Goal: Task Accomplishment & Management: Manage account settings

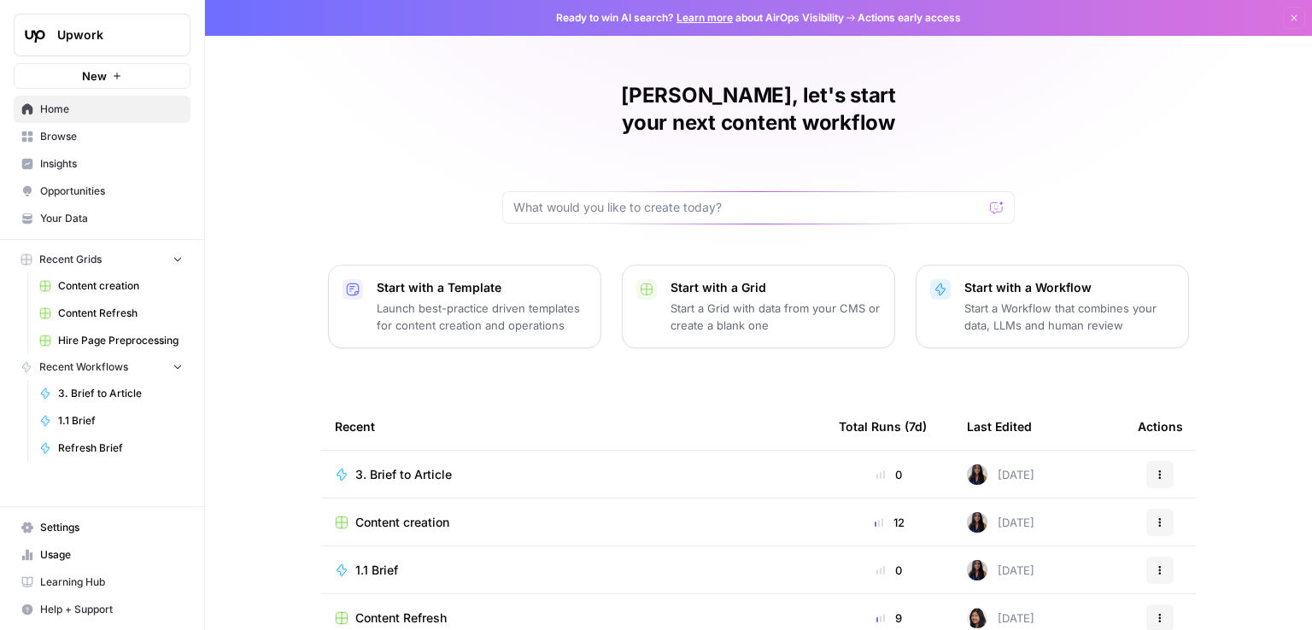
click at [299, 102] on div "Nelson, let's start your next content workflow Start with a Template Launch bes…" at bounding box center [758, 406] width 1107 height 813
click at [154, 256] on button "Recent Grids" at bounding box center [102, 260] width 177 height 26
click at [173, 284] on icon "button" at bounding box center [178, 284] width 12 height 12
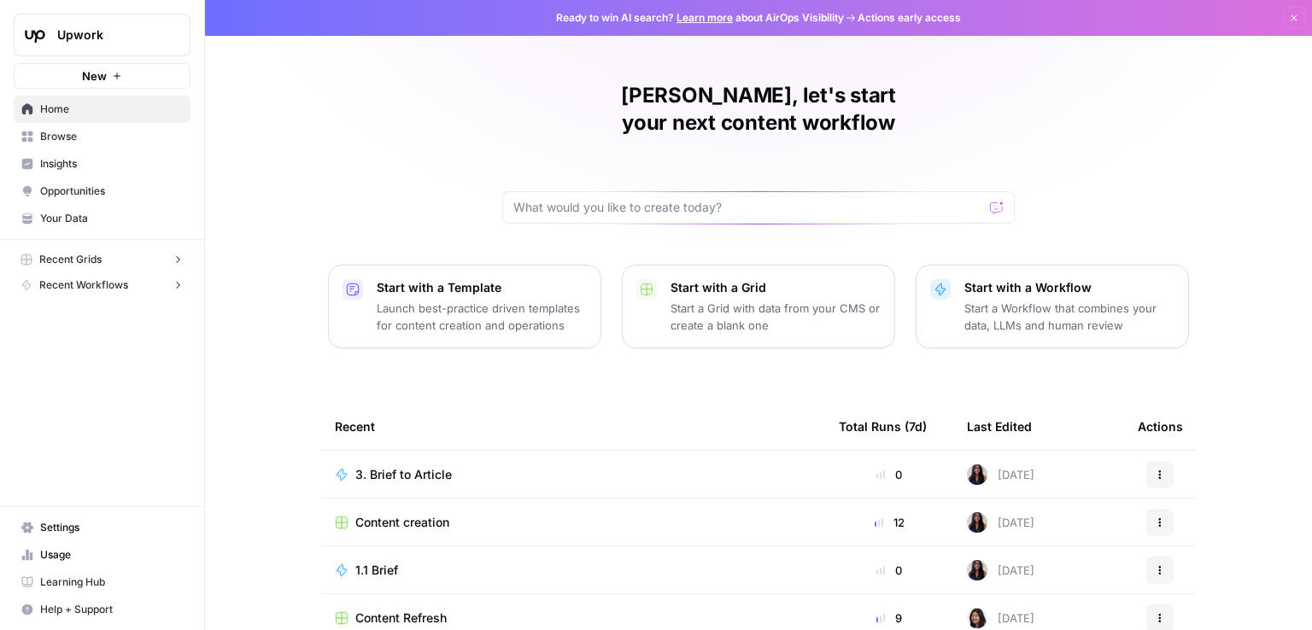
click at [75, 528] on span "Settings" at bounding box center [111, 527] width 143 height 15
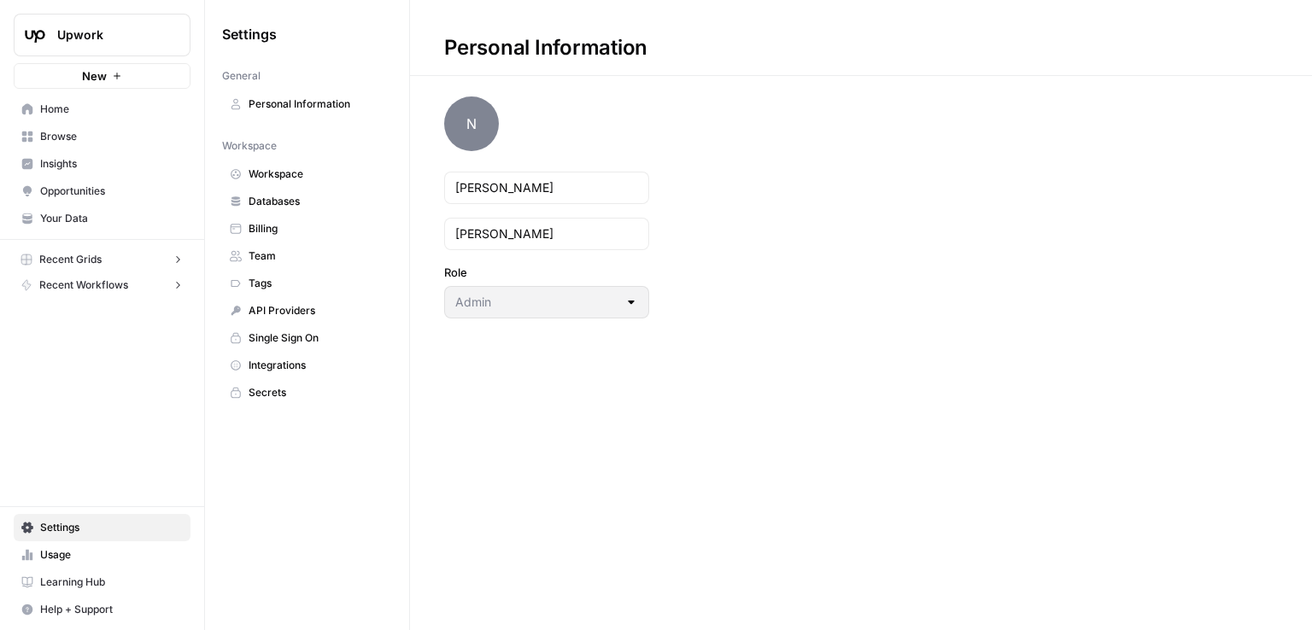
click at [302, 344] on link "Single Sign On" at bounding box center [307, 337] width 170 height 27
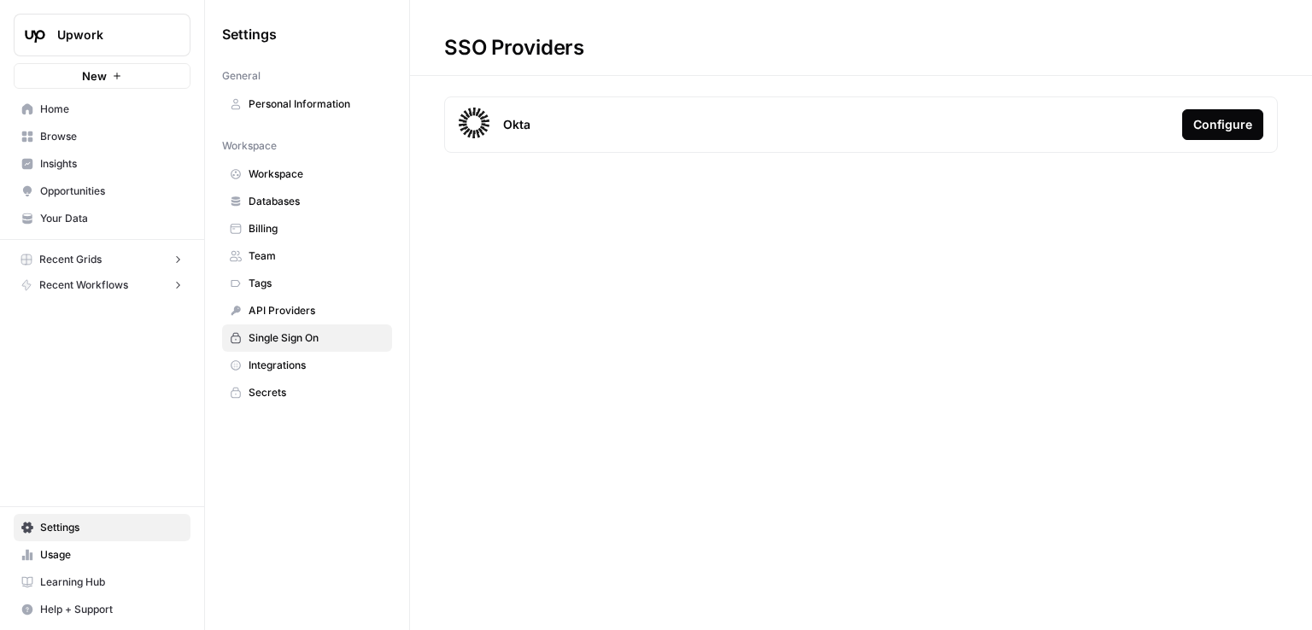
click at [1221, 123] on div "Configure" at bounding box center [1222, 124] width 59 height 17
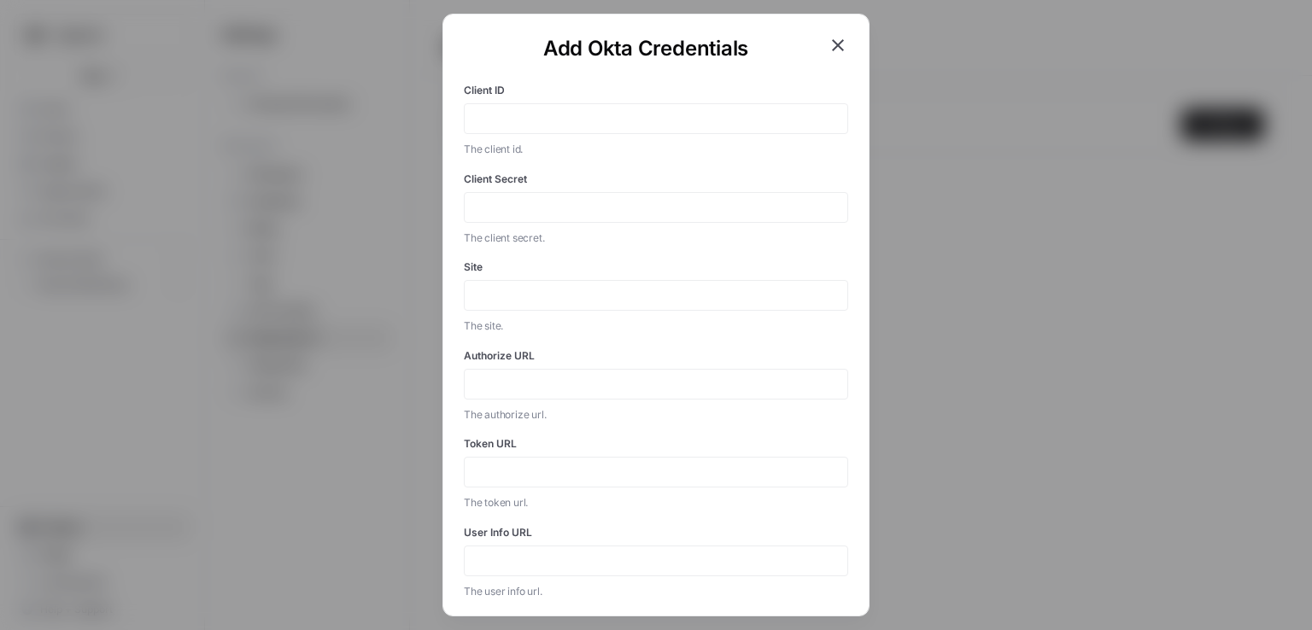
click at [835, 50] on div "Add Okta Credentials Client ID The client id. Client Secret The client secret. …" at bounding box center [655, 315] width 427 height 603
click at [832, 50] on icon "button" at bounding box center [838, 45] width 12 height 12
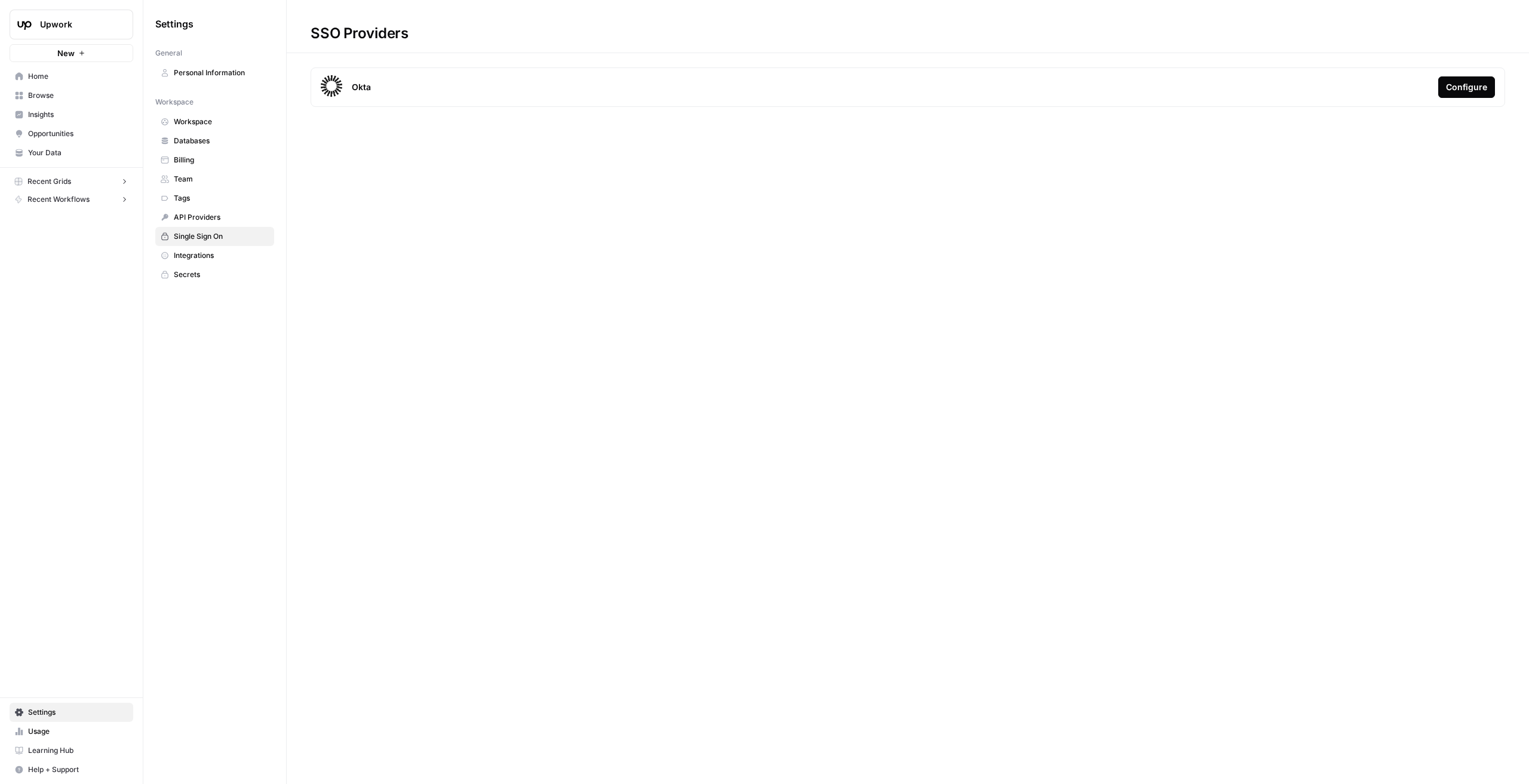
click at [917, 90] on div "Configure" at bounding box center [1466, 87] width 41 height 12
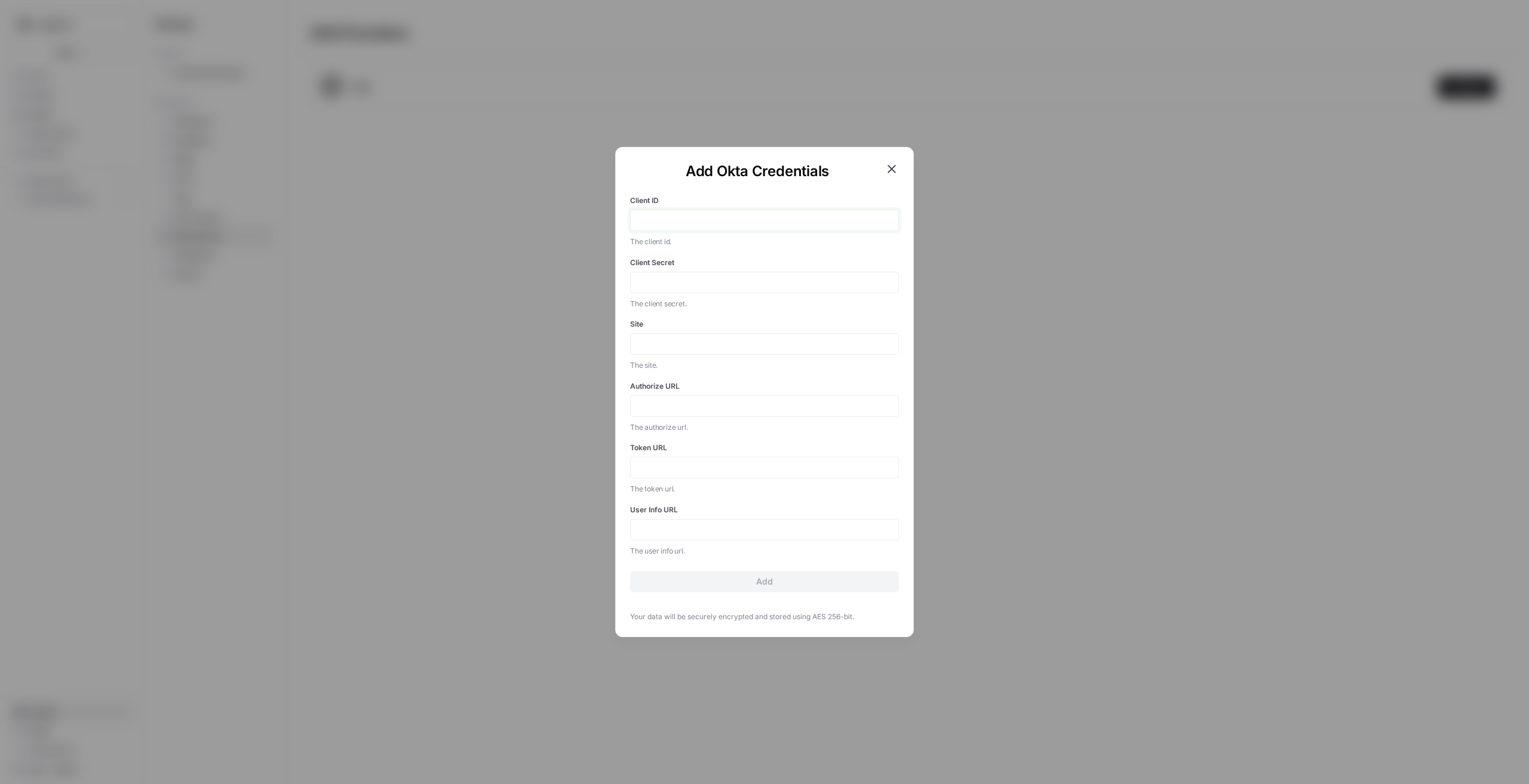
click at [704, 222] on input "Client ID" at bounding box center [764, 220] width 253 height 10
click at [706, 206] on div "Client ID The client id." at bounding box center [764, 221] width 269 height 52
click at [701, 215] on div at bounding box center [764, 220] width 269 height 22
click at [694, 220] on input "Client ID" at bounding box center [764, 220] width 253 height 10
paste input "0oa1yeeydv0GUiVG61d8"
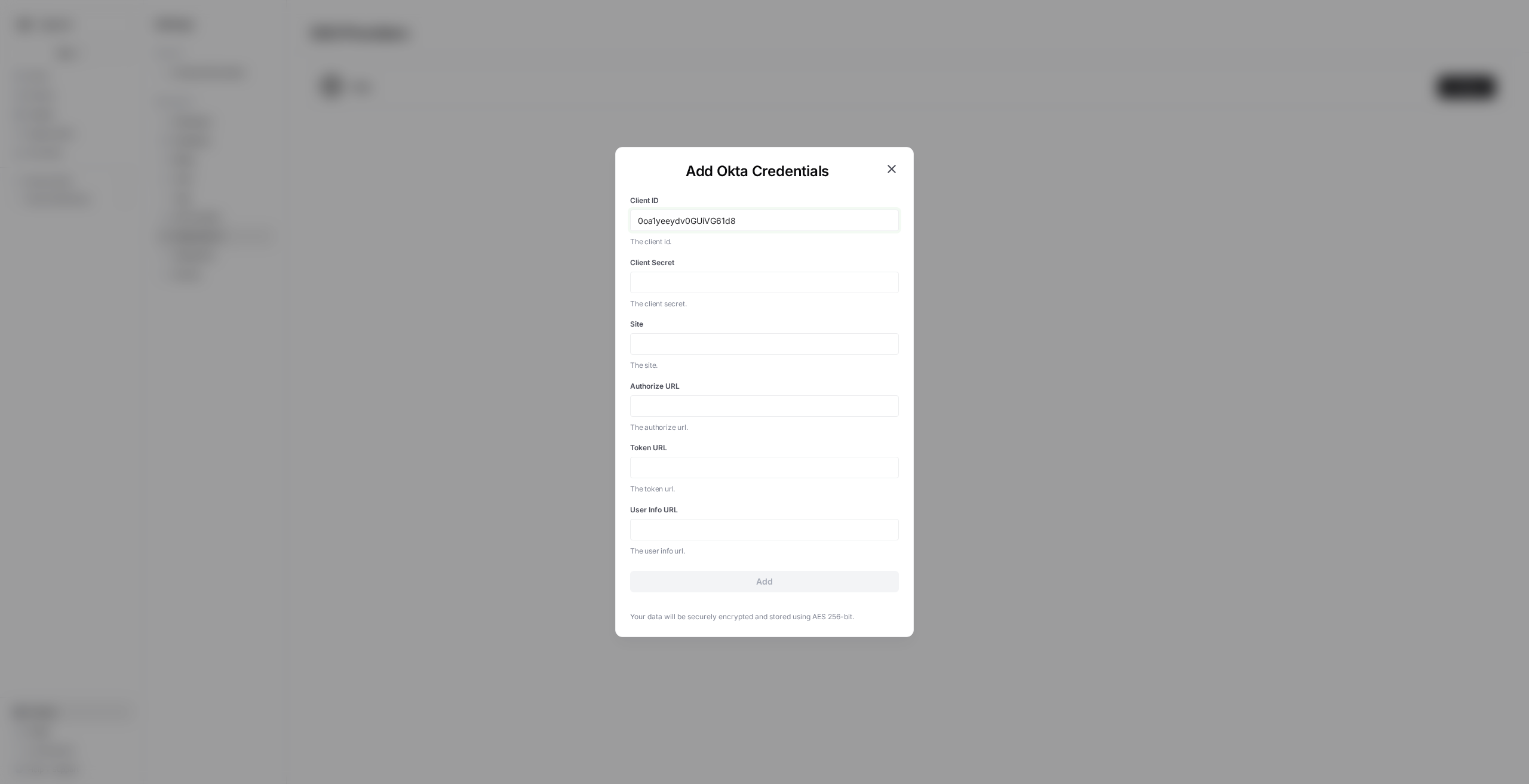
type input "0oa1yeeydv0GUiVG61d8"
click at [674, 288] on div at bounding box center [764, 283] width 269 height 22
click at [676, 286] on input "Client Secret" at bounding box center [764, 282] width 253 height 10
paste input "pJEZdlArBBQT_J0fizmseCwJ_ym7ScHNxeYXE8jgO7SRBCKQLRFYLqdrqtG1IDV1"
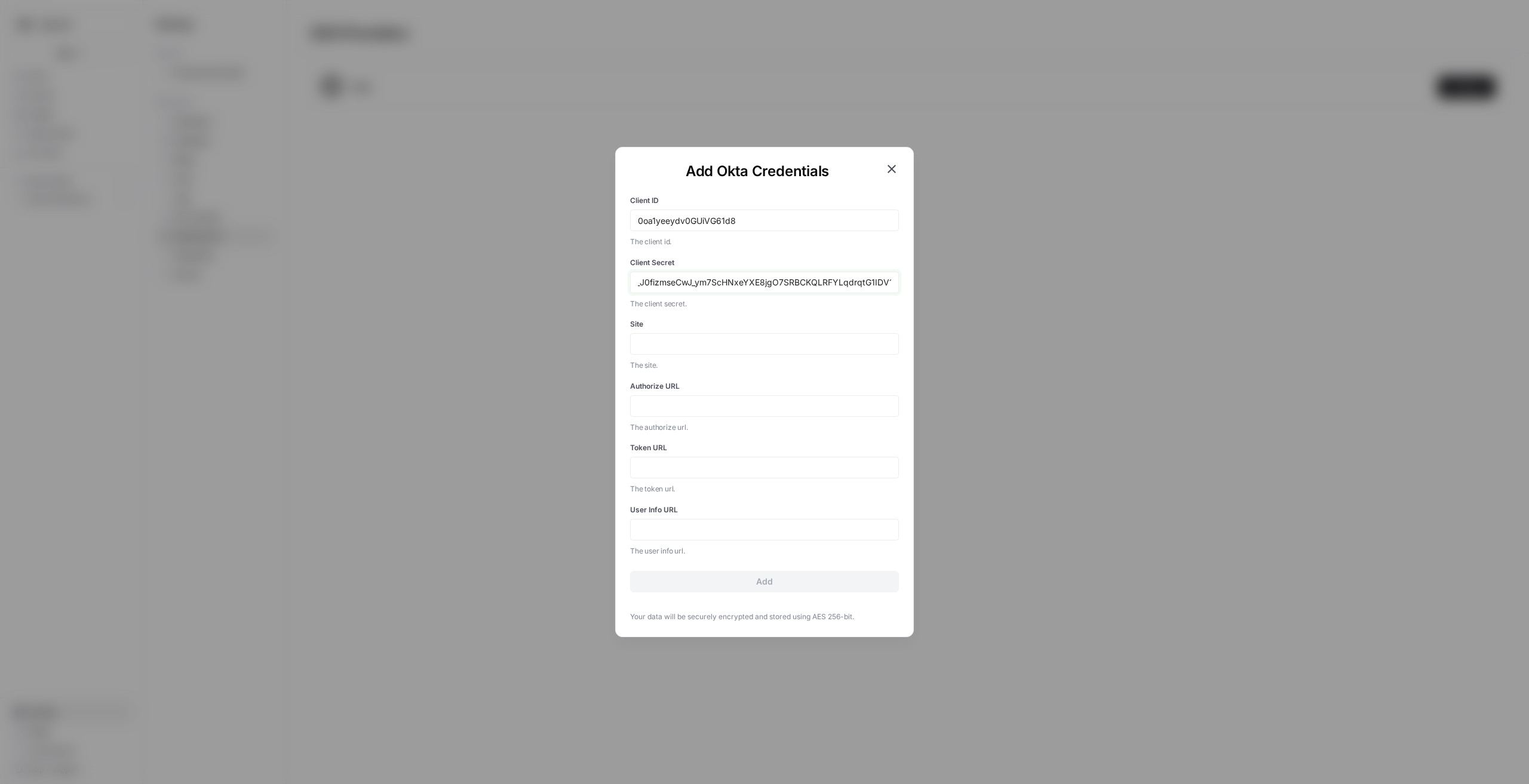
type input "pJEZdlArBBQT_J0fizmseCwJ_ym7ScHNxeYXE8jgO7SRBCKQLRFYLqdrqtG1IDV1"
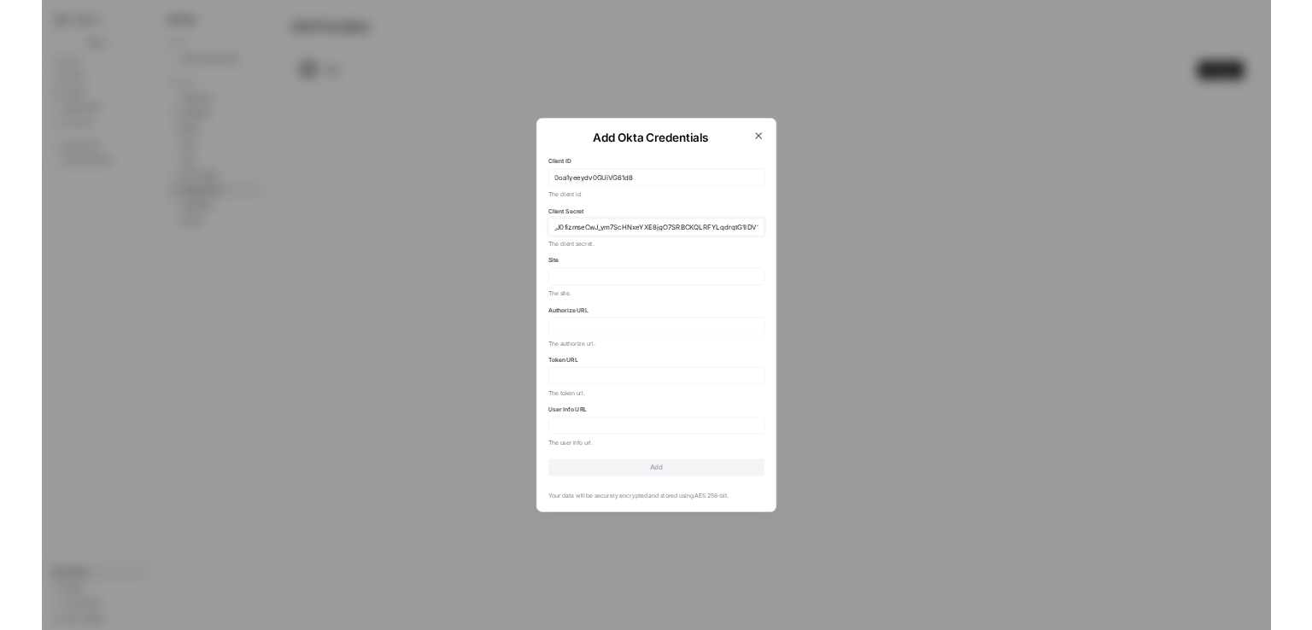
scroll to position [0, 0]
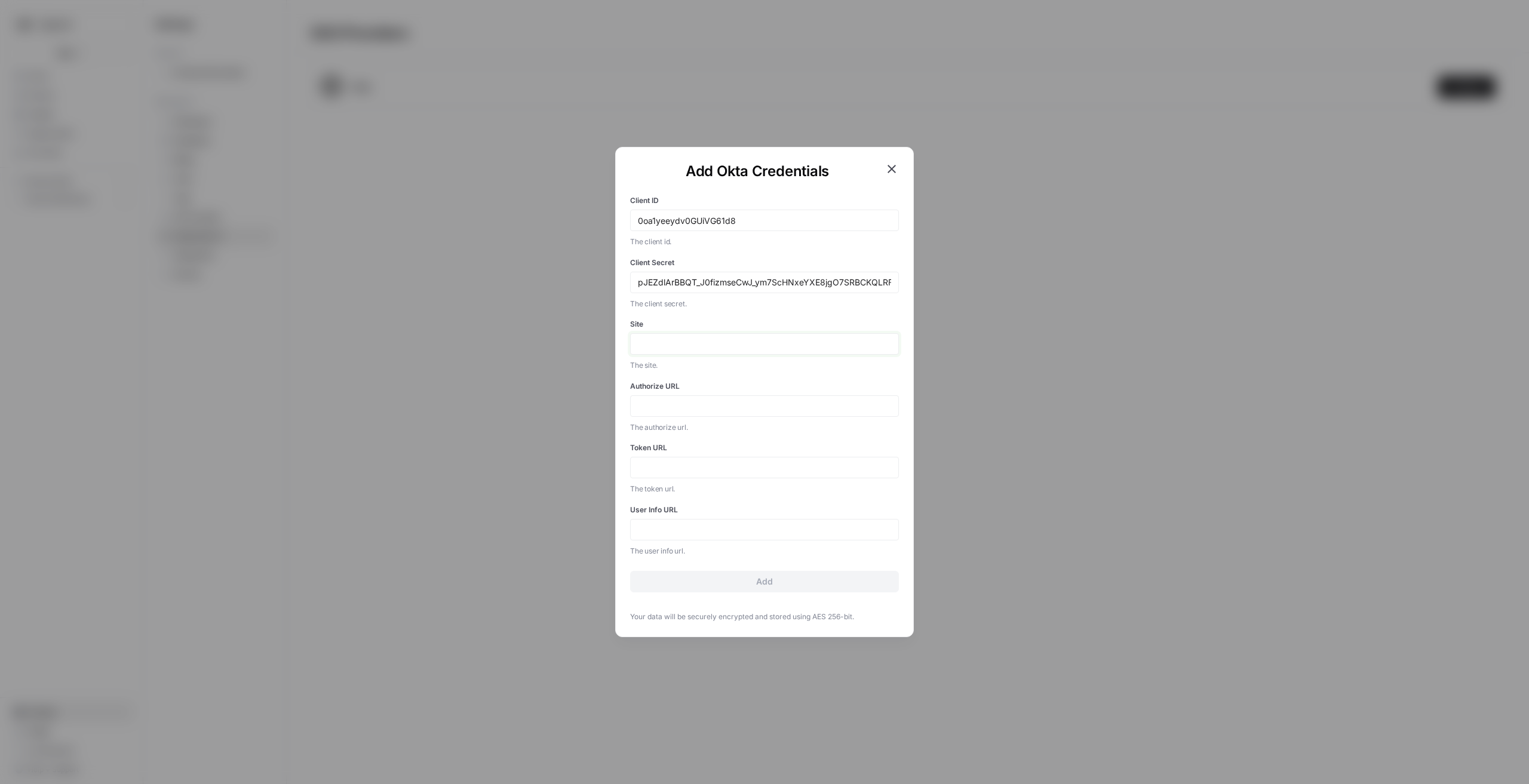
click at [689, 341] on input "Site" at bounding box center [764, 343] width 253 height 10
paste input "https://upworkcorp-admin.okta.com/"
drag, startPoint x: 665, startPoint y: 345, endPoint x: 591, endPoint y: 345, distance: 74.0
click at [591, 345] on div "Add Okta Credentials Client ID 0oa1yeeydv0GUiVG61d8 The client id. Client Secre…" at bounding box center [764, 392] width 1529 height 784
click at [741, 345] on input "https://upworkcorp-admin.okta.com/" at bounding box center [764, 343] width 253 height 10
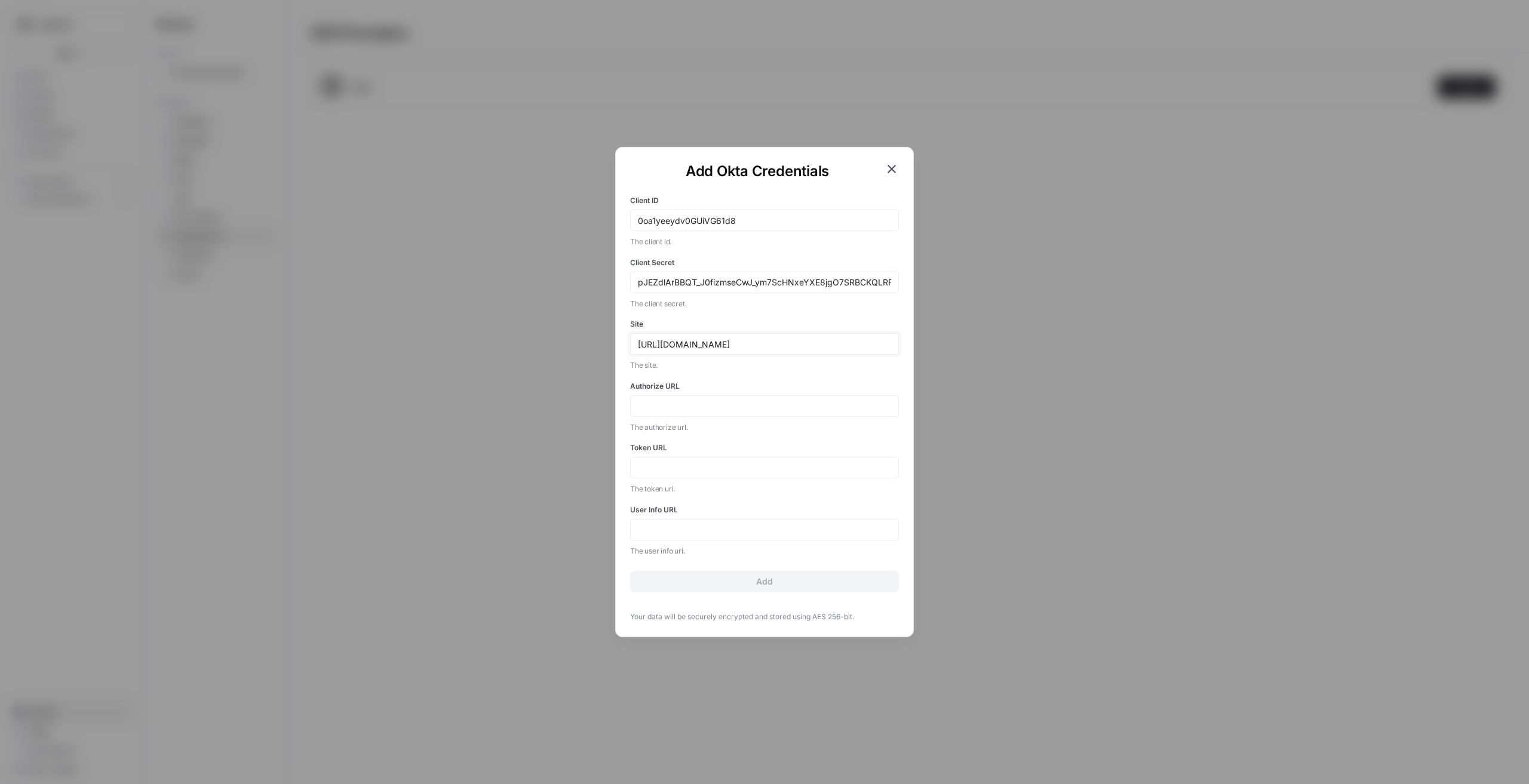
type input "https://upworkcorp.okta.com/"
click at [764, 406] on input "Authorize URL" at bounding box center [764, 406] width 253 height 10
click at [676, 396] on div at bounding box center [764, 406] width 269 height 22
click at [677, 406] on input "Authorize URL" at bounding box center [764, 406] width 253 height 10
paste input "https://dev-123456.okta.com/oauth2/default/v1/authorize"
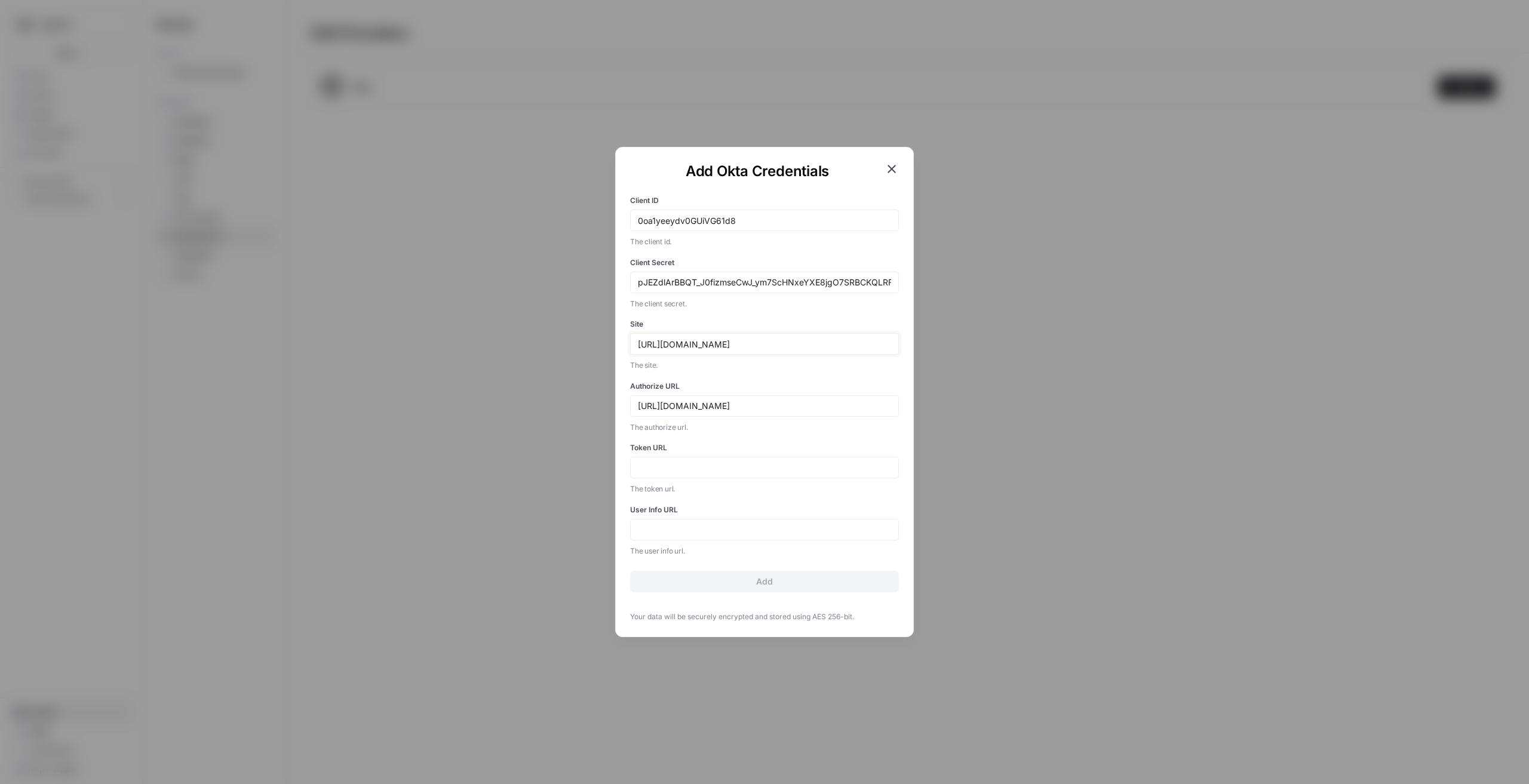
drag, startPoint x: 755, startPoint y: 344, endPoint x: 635, endPoint y: 334, distance: 120.4
click at [635, 334] on div "https://upworkcorp.okta.com/" at bounding box center [764, 343] width 269 height 22
drag, startPoint x: 754, startPoint y: 406, endPoint x: 632, endPoint y: 402, distance: 122.1
click at [632, 402] on div "https://dev-123456.okta.com/oauth2/default/v1/authorize" at bounding box center [764, 406] width 269 height 22
paste input "upworkcorp.okta.com/"
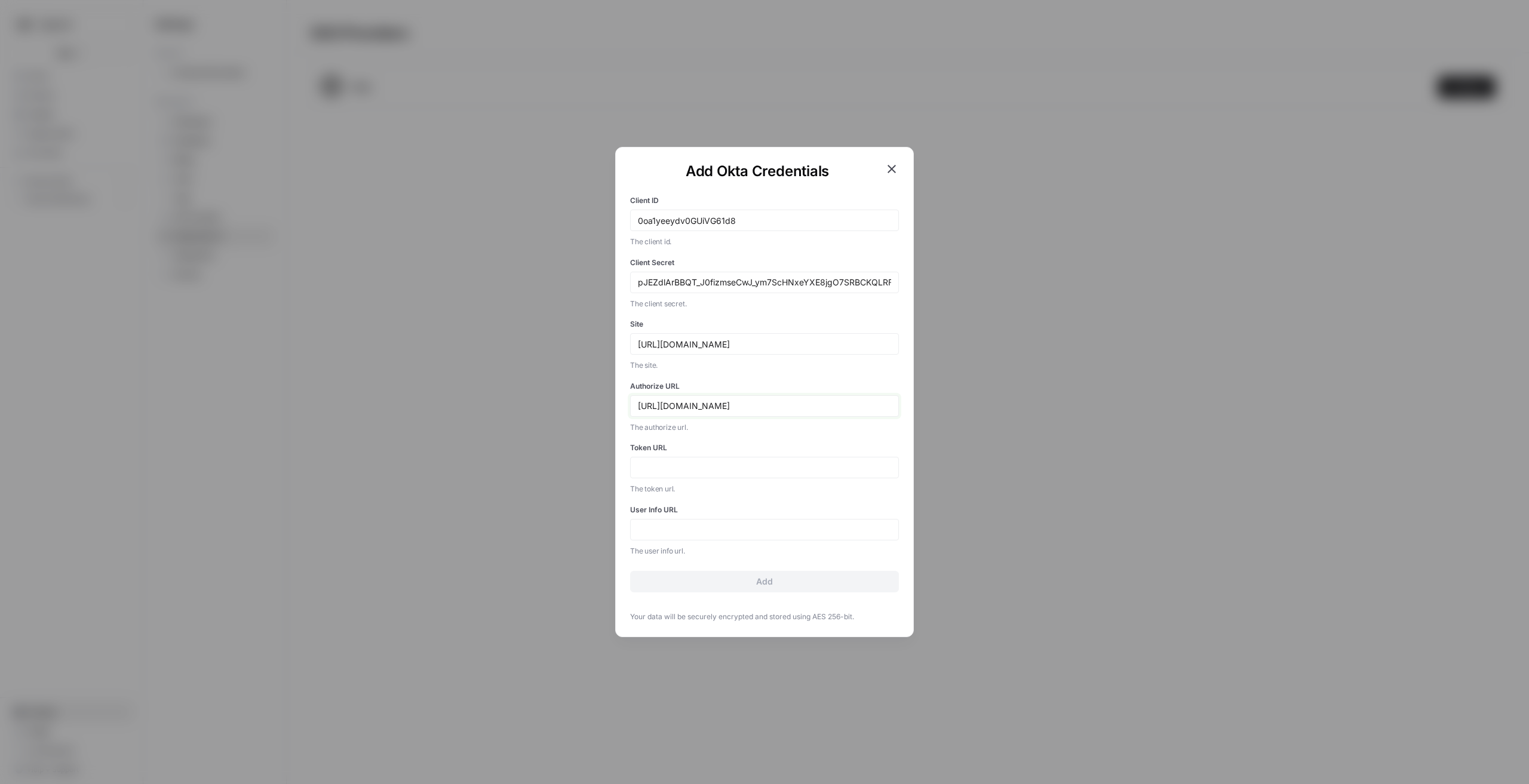
type input "https://upworkcorp.okta.com/oauth2/default/v1/authorize"
click at [685, 440] on div at bounding box center [764, 467] width 269 height 22
click at [696, 440] on input "Token URL" at bounding box center [764, 467] width 253 height 10
paste input "https://dev-123456.okta.com/oauth2/default/v1/authorize"
type input "https://dev-123456.okta.com/oauth2/default/v1/authorize"
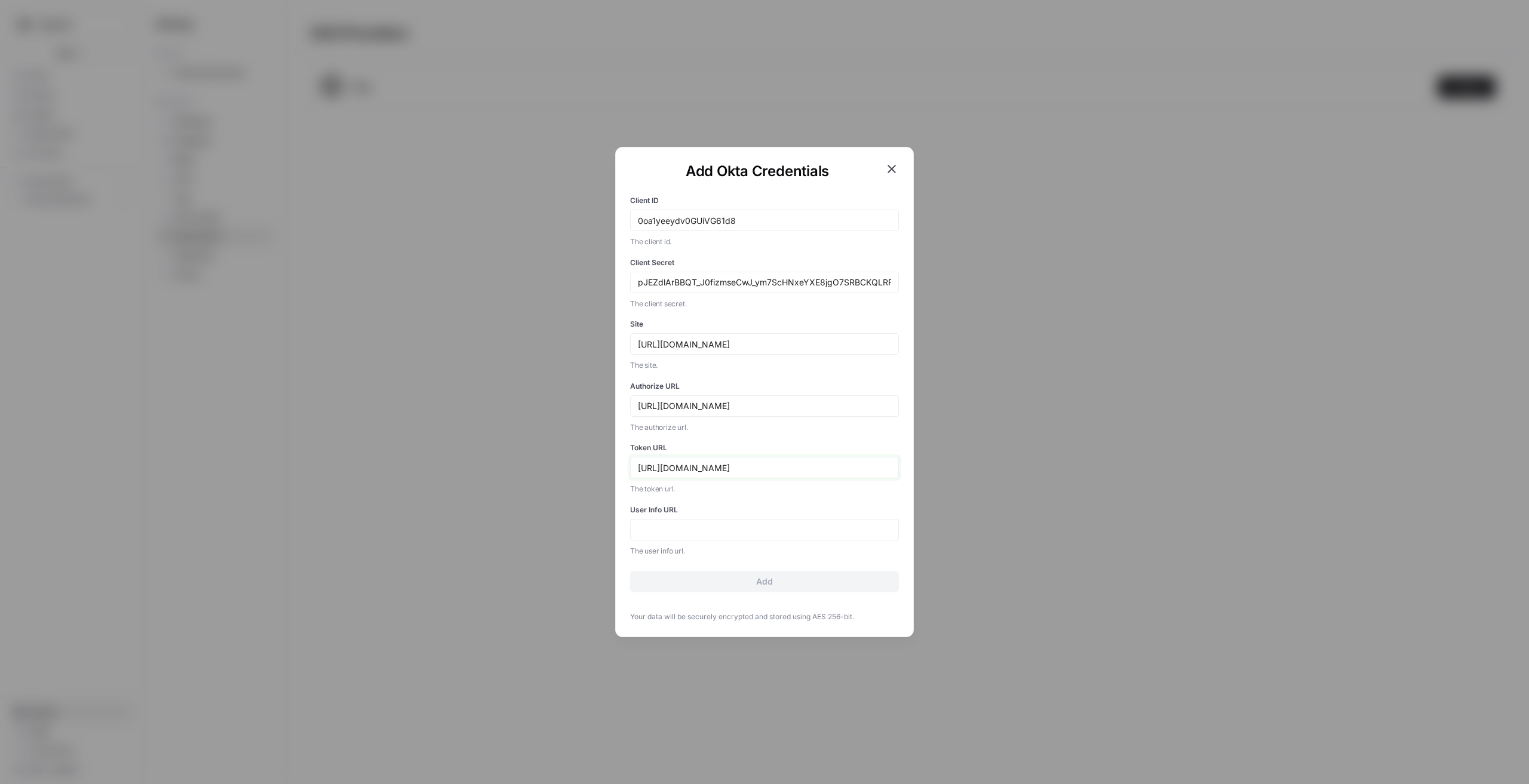
drag, startPoint x: 865, startPoint y: 468, endPoint x: 552, endPoint y: 456, distance: 313.2
click at [553, 440] on div "Add Okta Credentials Client ID 0oa1yeeydv0GUiVG61d8 The client id. Client Secre…" at bounding box center [764, 392] width 1529 height 784
drag, startPoint x: 871, startPoint y: 469, endPoint x: 606, endPoint y: 457, distance: 265.3
click at [606, 440] on div "Add Okta Credentials Client ID 0oa1yeeydv0GUiVG61d8 The client id. Client Secre…" at bounding box center [764, 392] width 1529 height 784
click at [726, 440] on input "User Info URL" at bounding box center [764, 529] width 253 height 10
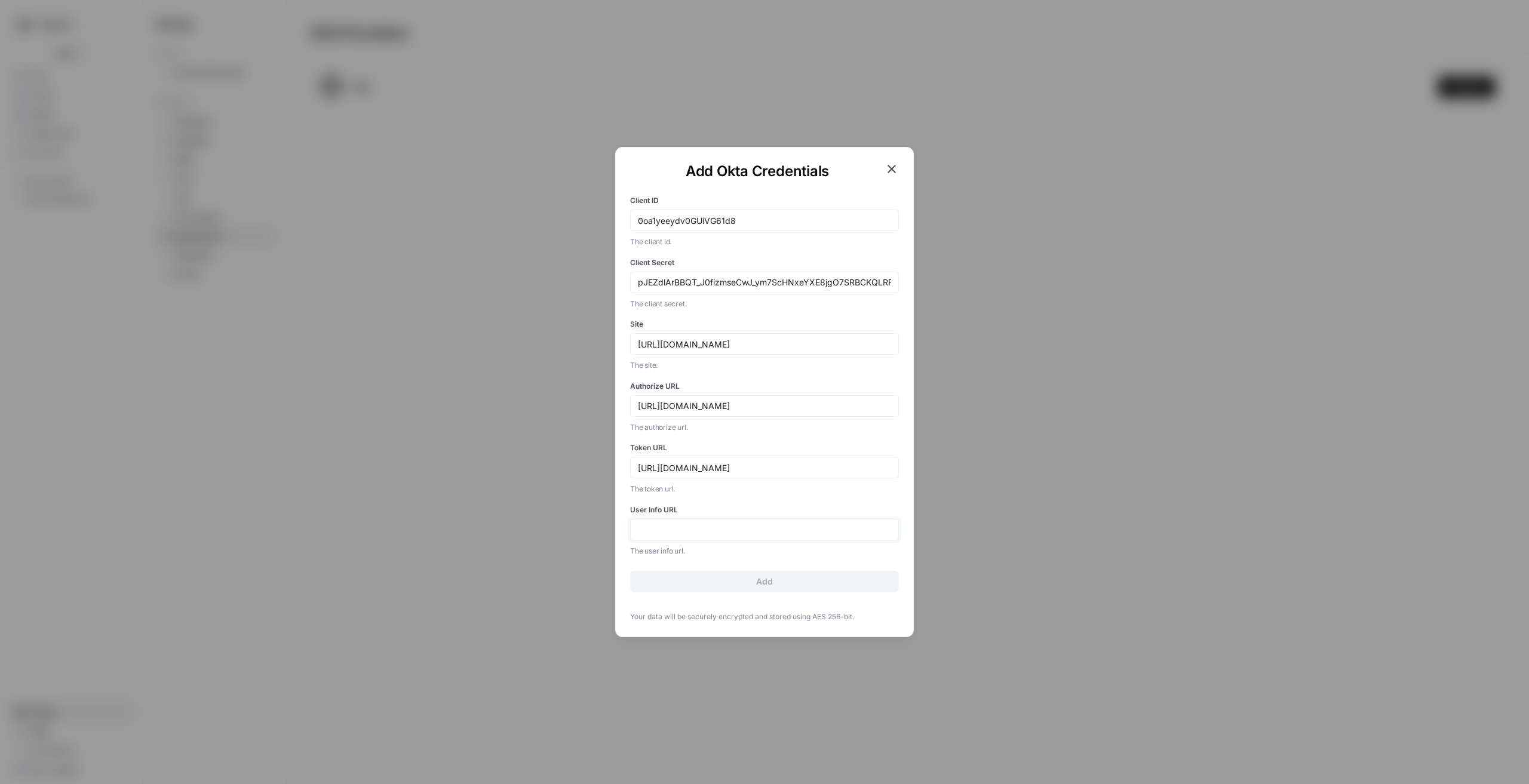
paste input "https://dev-123456.okta.com/oauth2/default/v1/authorize"
type input "https://dev-123456.okta.com/oauth2/default/v1/authorize"
drag, startPoint x: 875, startPoint y: 412, endPoint x: 782, endPoint y: 411, distance: 93.0
click at [782, 411] on div "https://upworkcorp.okta.com/oauth2/default/v1/authorize" at bounding box center [764, 406] width 269 height 22
click at [814, 404] on input "https://upworkcorp.okta.com/oauth2/default/v1/authorize" at bounding box center [764, 406] width 253 height 10
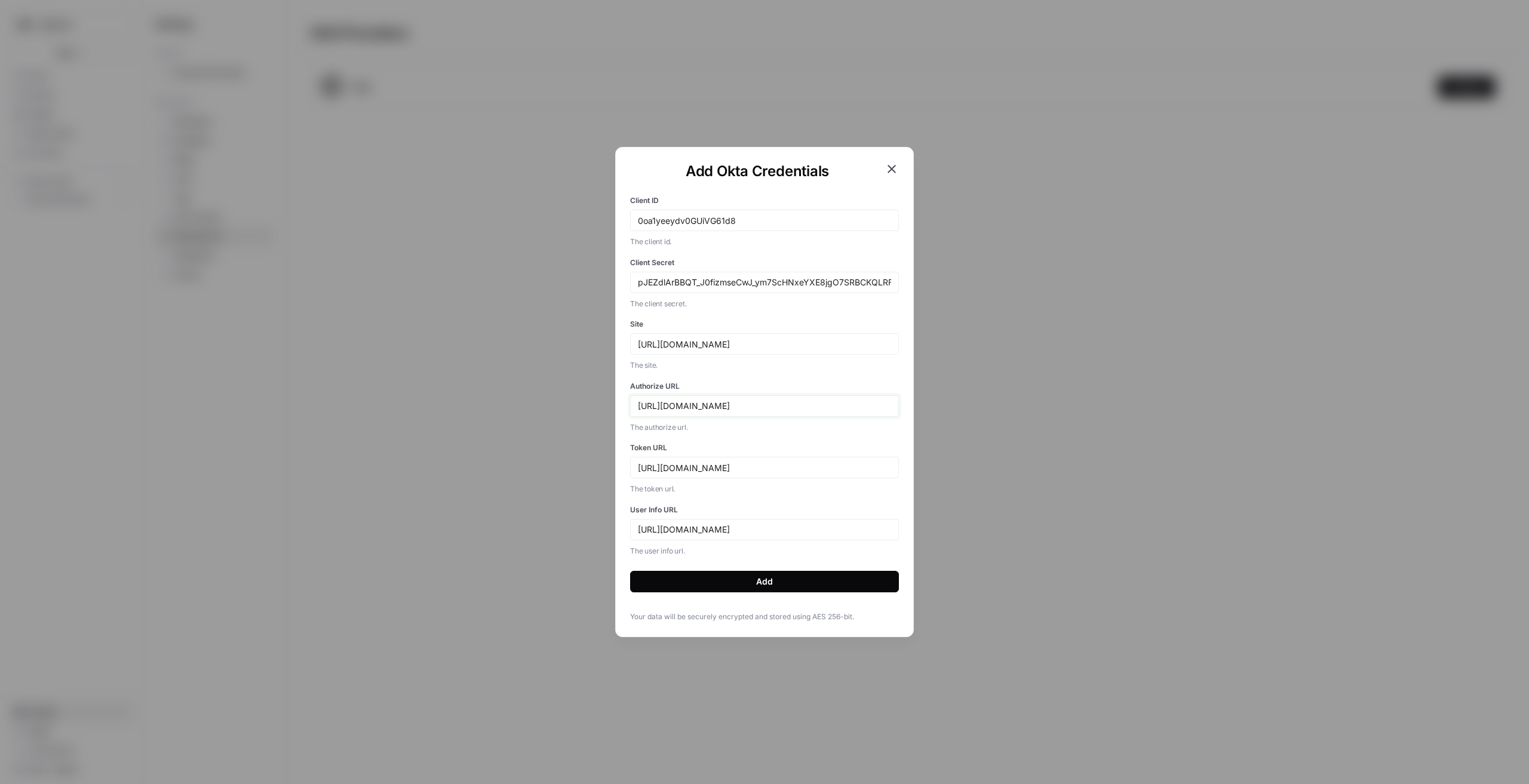
type input "https://upworkcorp.okta.com/oauth2/v1/authorize"
click at [809, 440] on input "https://dev-123456.okta.com/oauth2/default/v1/authorize" at bounding box center [764, 467] width 253 height 10
click at [811, 440] on input "https://dev-123456.okta.com/oauth2/default/v1/authorize" at bounding box center [764, 467] width 253 height 10
type input "https://dev-123456.okta.com/oauth2/v1/token"
drag, startPoint x: 872, startPoint y: 531, endPoint x: 823, endPoint y: 529, distance: 49.0
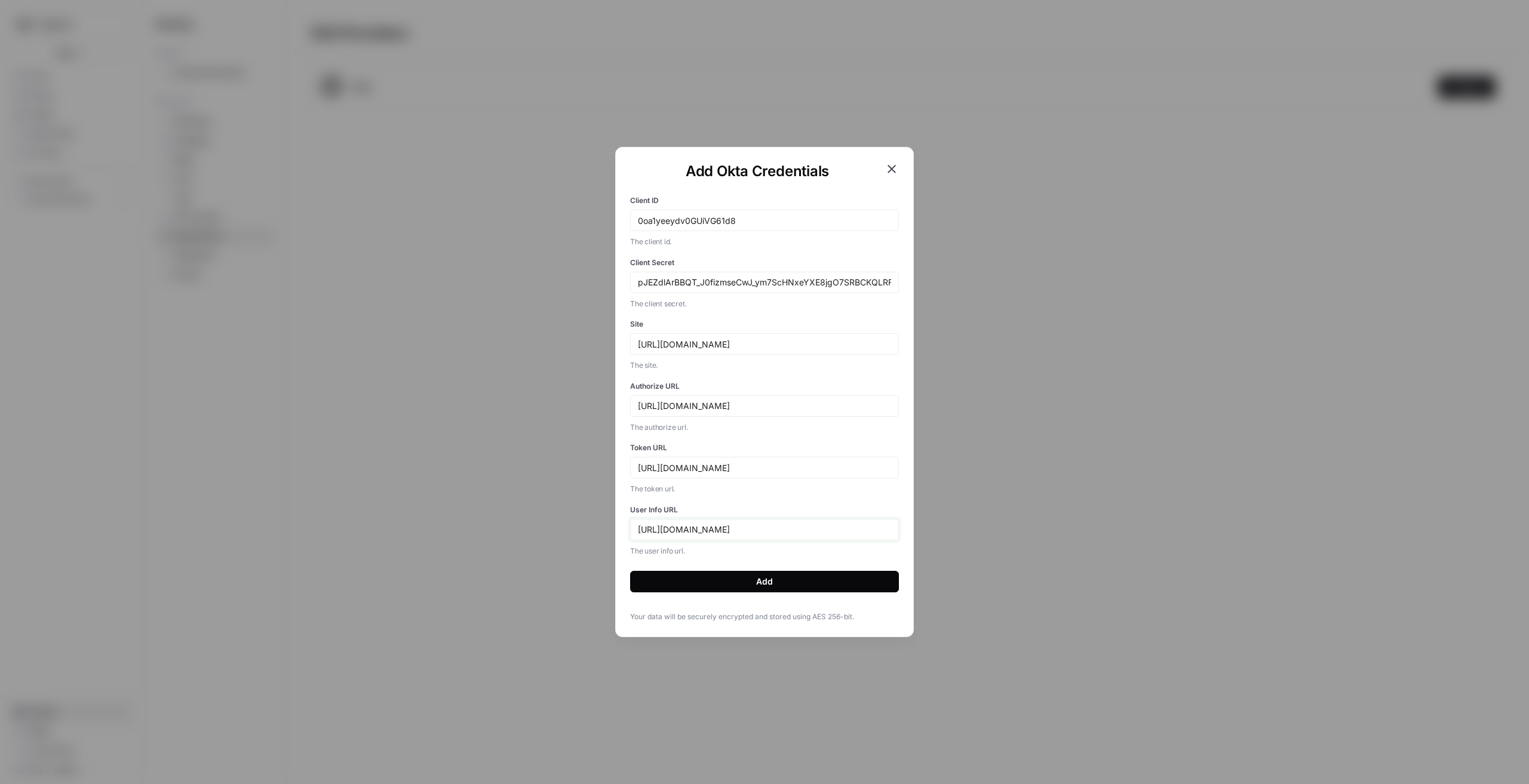
click at [823, 440] on input "https://dev-123456.okta.com/oauth2/default/v1/authorize" at bounding box center [764, 529] width 253 height 10
click at [813, 440] on input "https://dev-123456.okta.com/oauth2/default/v1/userinfo" at bounding box center [764, 529] width 253 height 10
type input "https://dev-123456.okta.com/oauth2/v1/userinfo"
drag, startPoint x: 752, startPoint y: 406, endPoint x: 625, endPoint y: 407, distance: 127.0
click at [625, 407] on div "Add Okta Credentials Client ID 0oa1yeeydv0GUiVG61d8 The client id. Client Secre…" at bounding box center [764, 392] width 299 height 490
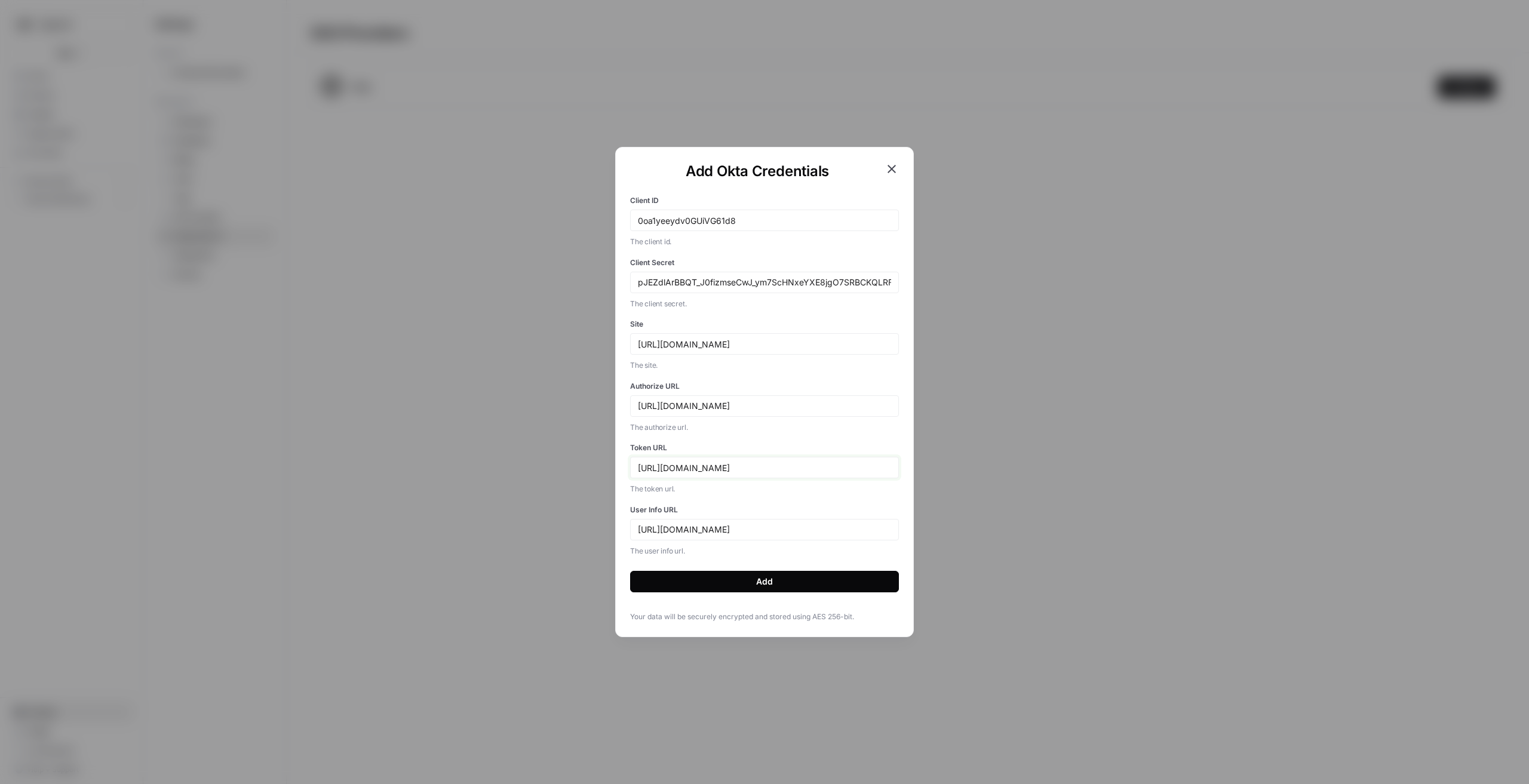
drag, startPoint x: 752, startPoint y: 468, endPoint x: 613, endPoint y: 467, distance: 139.0
click at [625, 440] on div "Add Okta Credentials Client ID 0oa1yeeydv0GUiVG61d8 The client id. Client Secre…" at bounding box center [764, 392] width 299 height 490
paste input "upworkcorp"
type input "https://upworkcorp.okta.com/oauth2/v1/token"
drag, startPoint x: 753, startPoint y: 529, endPoint x: 613, endPoint y: 525, distance: 140.1
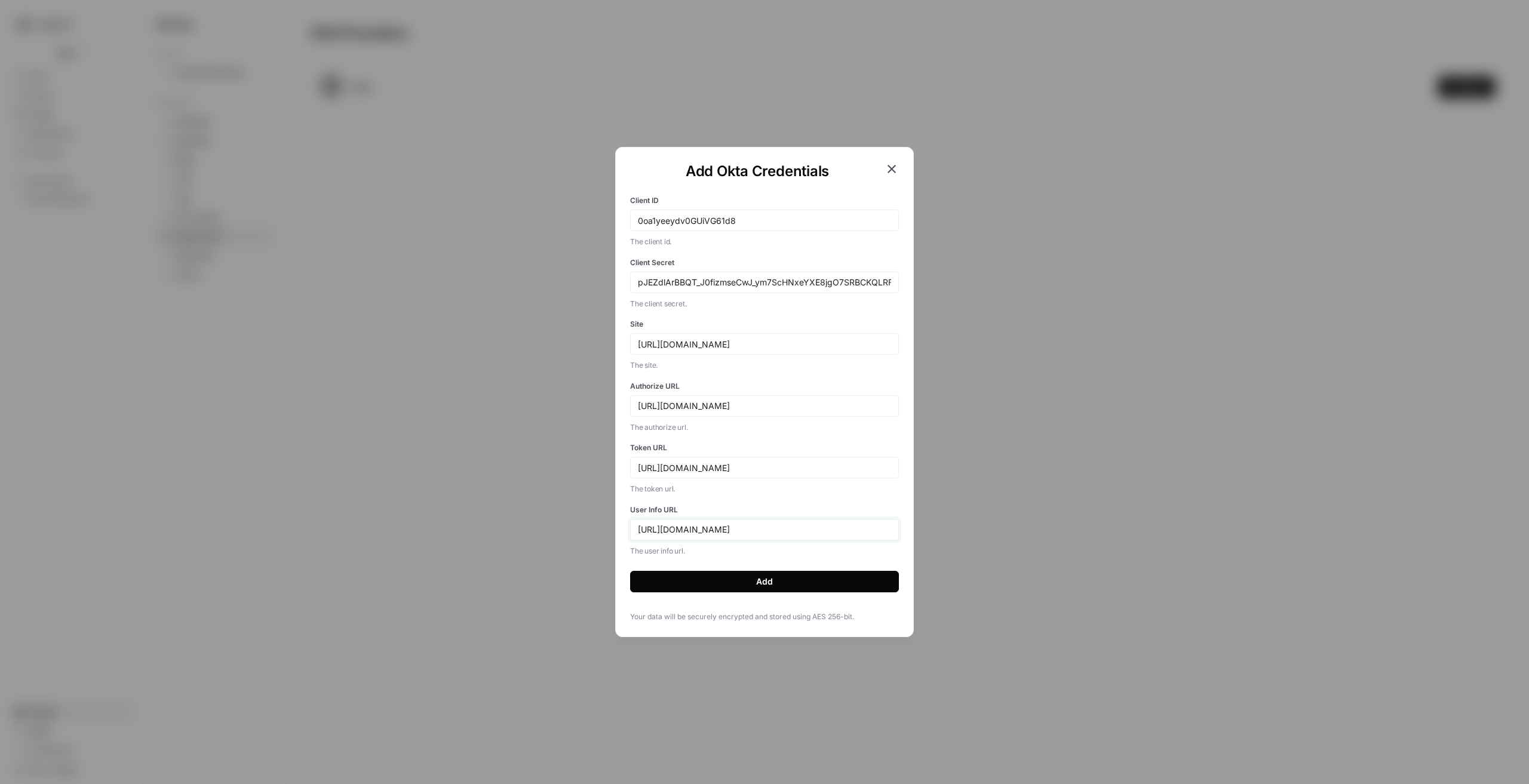
click at [613, 440] on div "Add Okta Credentials Client ID 0oa1yeeydv0GUiVG61d8 The client id. Client Secre…" at bounding box center [764, 392] width 1529 height 784
paste input "upworkcorp"
type input "https://upworkcorp.okta.com/oauth2/v1/userinfo"
click at [758, 440] on button "Add" at bounding box center [764, 581] width 269 height 22
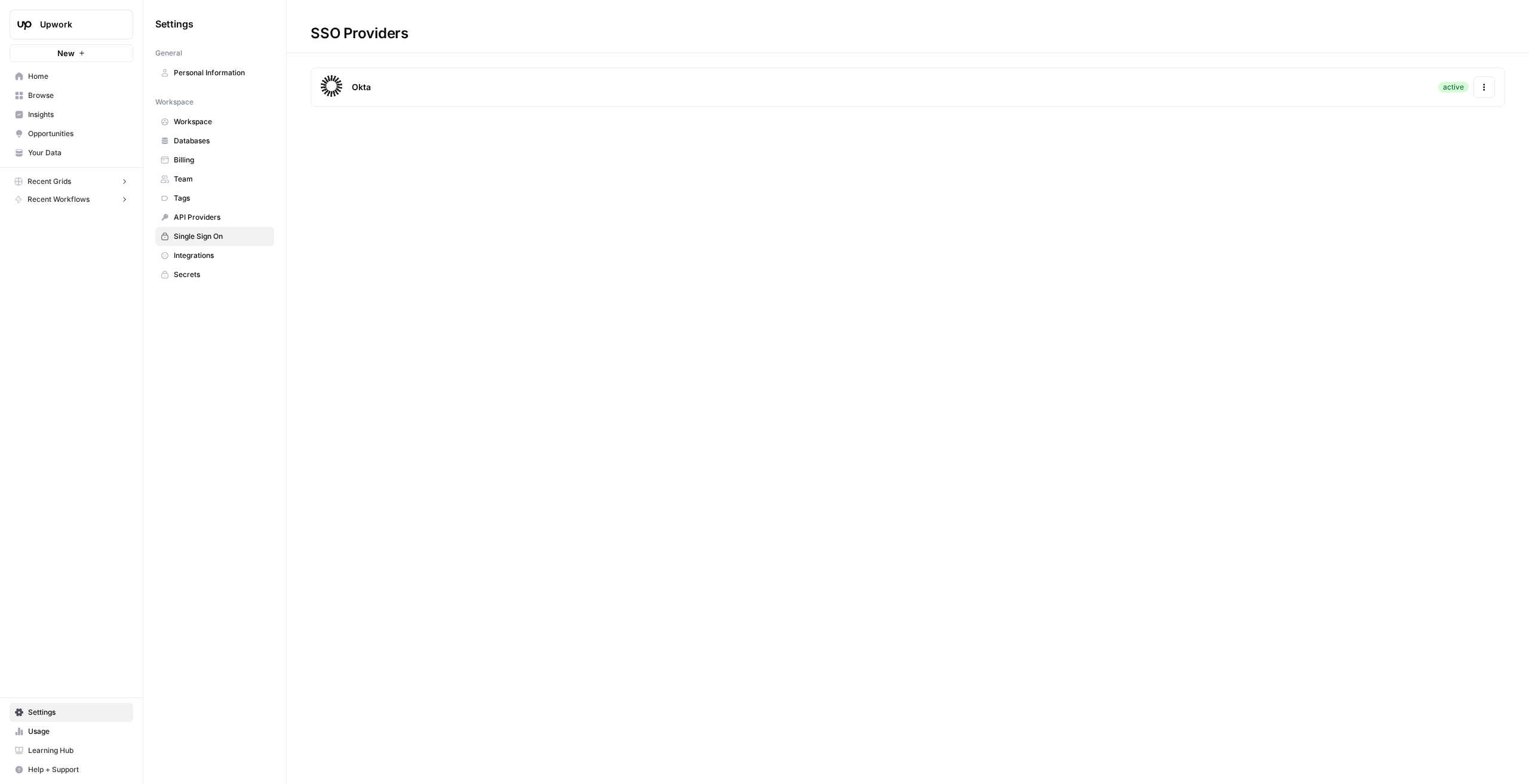
click at [917, 89] on icon "button" at bounding box center [1484, 87] width 8 height 8
click at [738, 124] on div "SSO Providers Okta active Actions" at bounding box center [908, 392] width 1242 height 784
drag, startPoint x: 1437, startPoint y: 84, endPoint x: 1446, endPoint y: 87, distance: 9.5
click at [917, 85] on div "Okta active Actions" at bounding box center [908, 87] width 1195 height 39
click at [917, 87] on div "active" at bounding box center [1453, 87] width 31 height 10
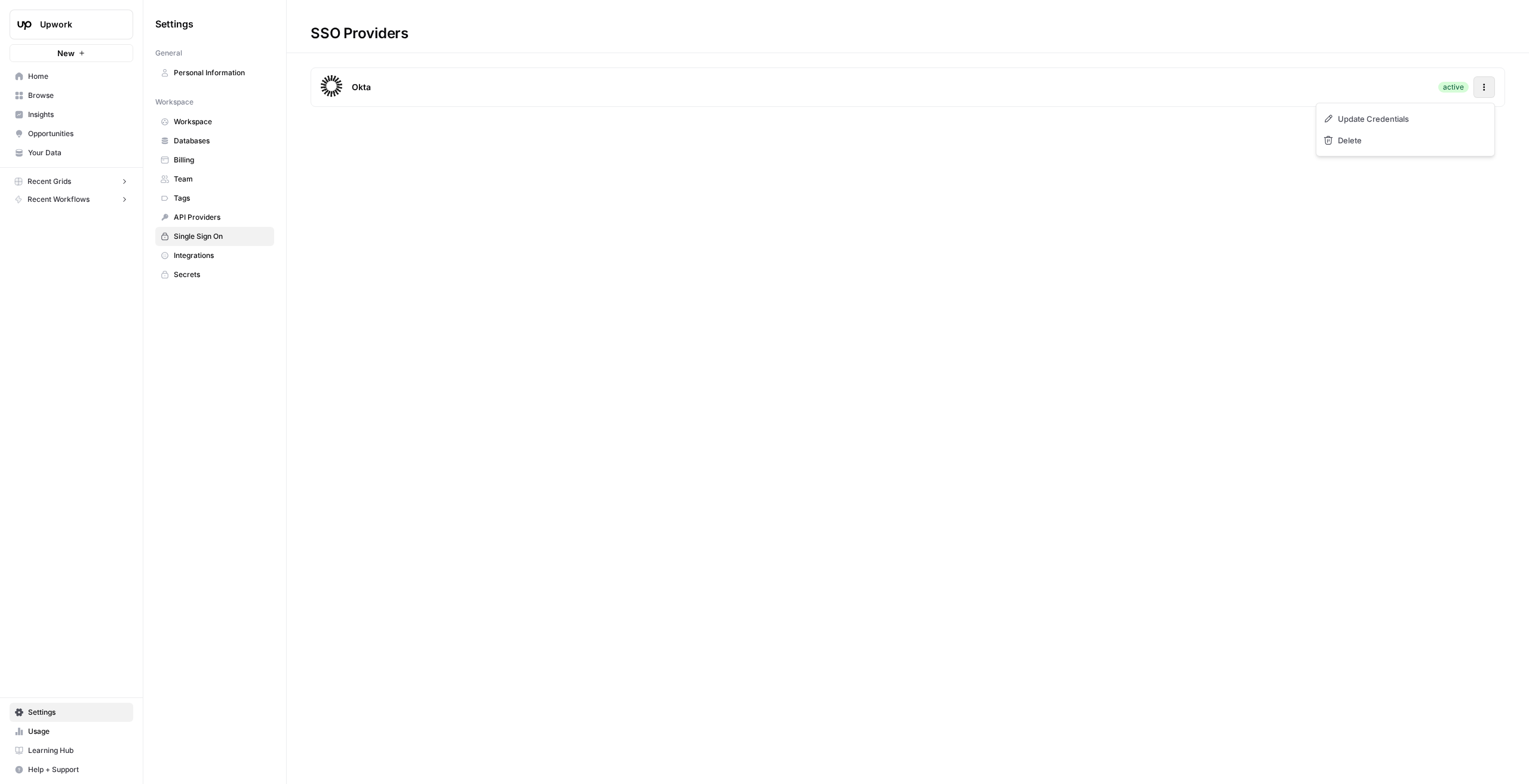
click at [917, 87] on button "Actions" at bounding box center [1484, 87] width 22 height 22
click at [917, 117] on span "Update Credentials" at bounding box center [1378, 118] width 71 height 12
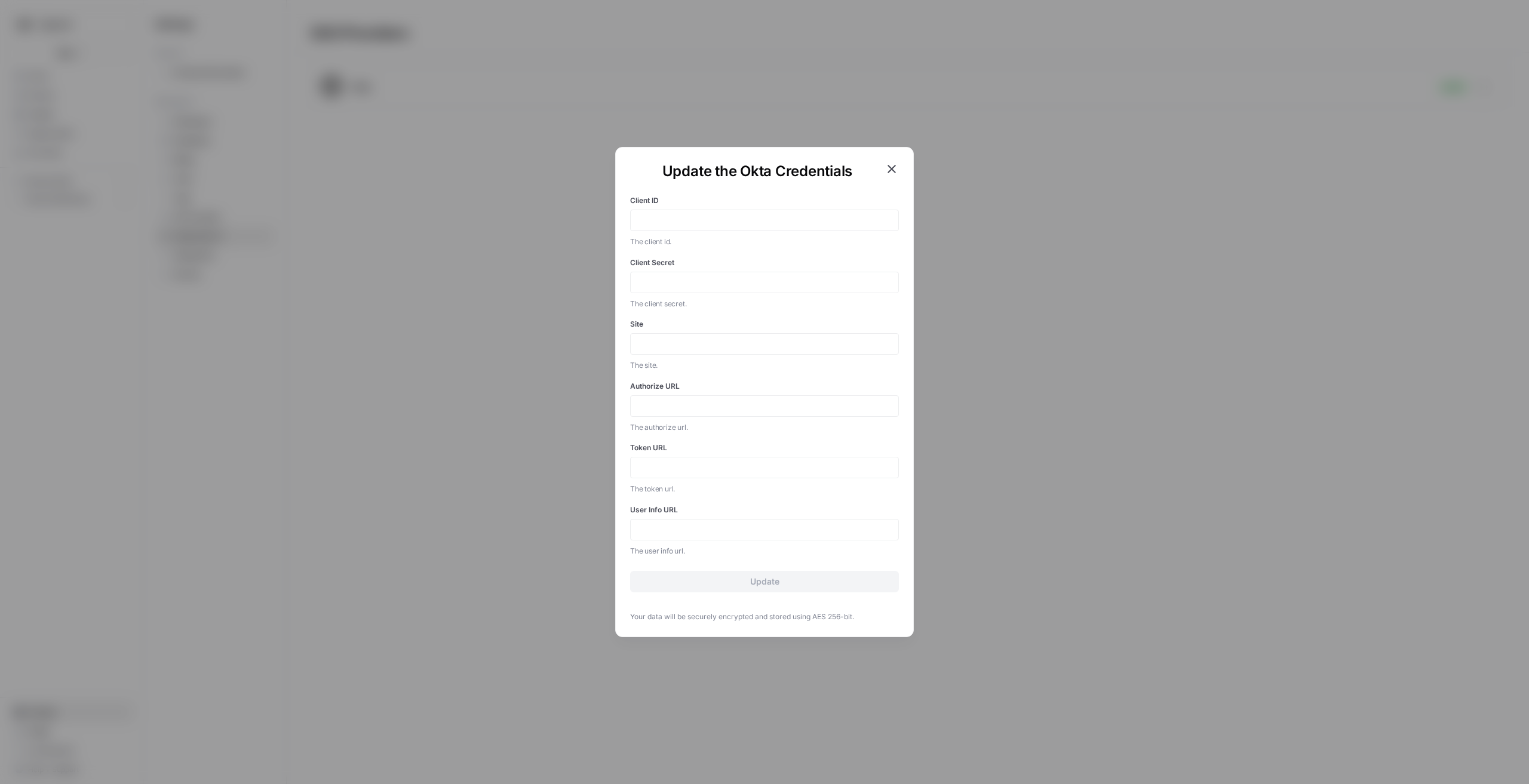
click at [893, 169] on icon "button" at bounding box center [892, 169] width 8 height 8
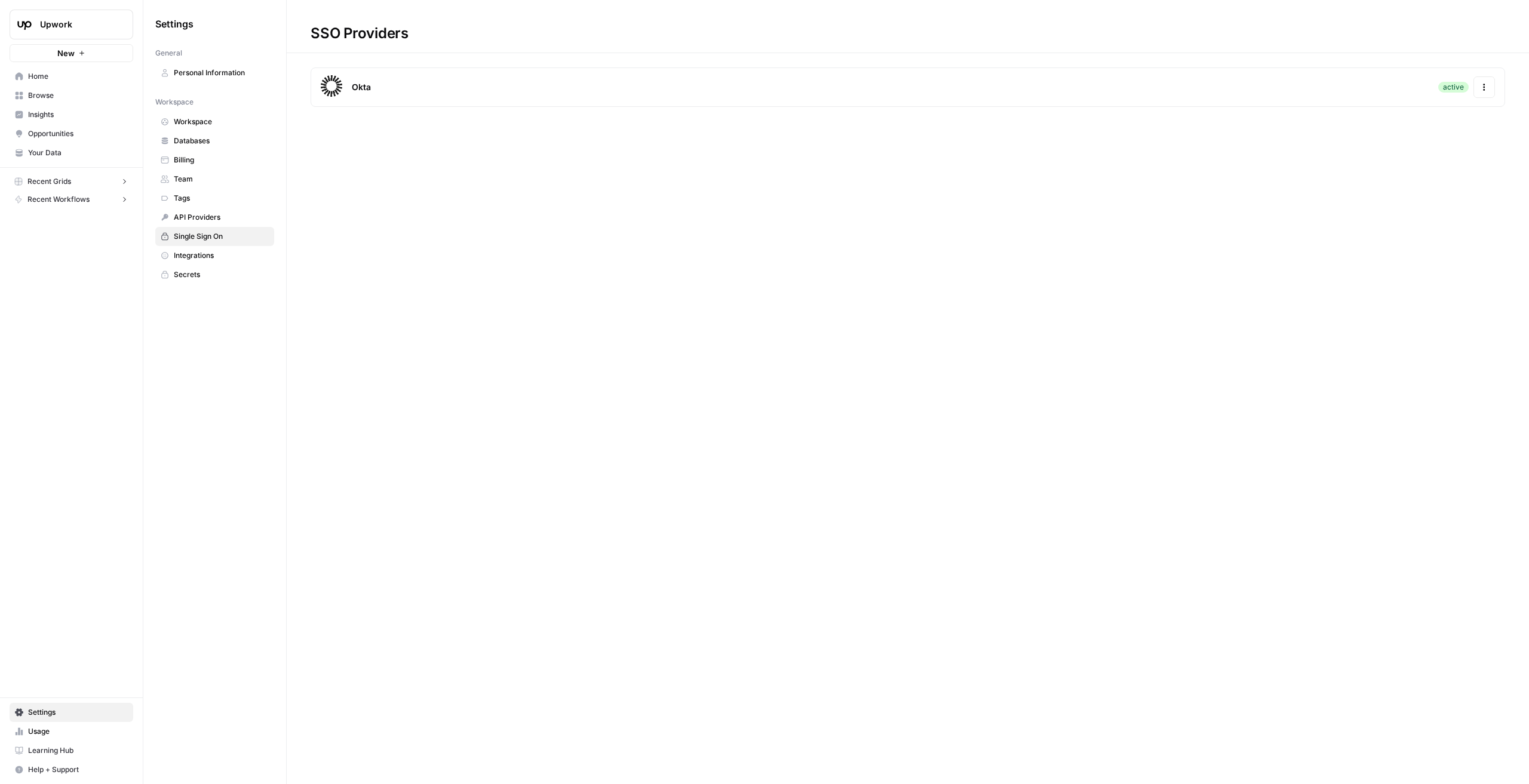
click at [50, 74] on span "Home" at bounding box center [78, 76] width 100 height 10
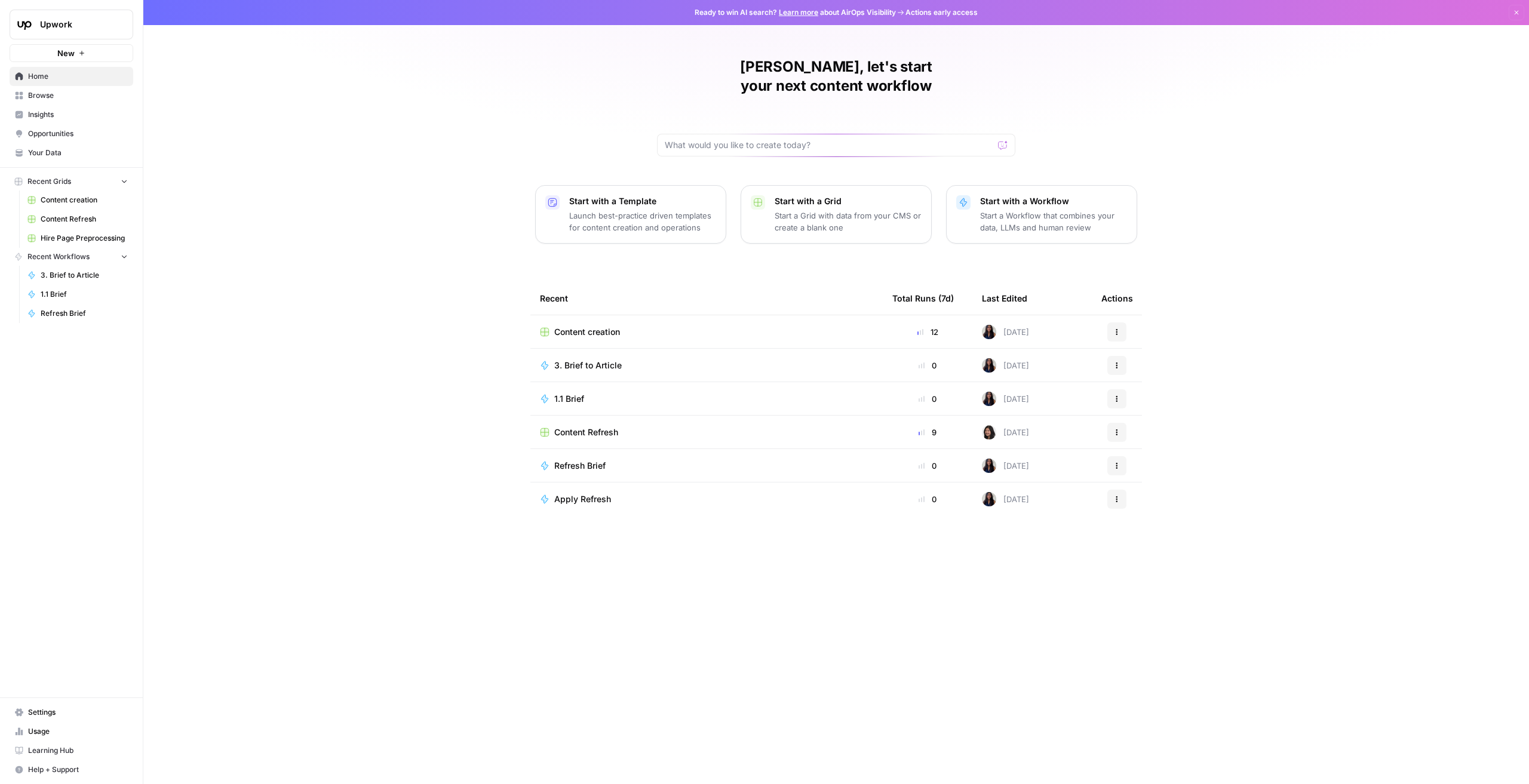
click at [1516, 13] on icon "button" at bounding box center [1516, 13] width 7 height 7
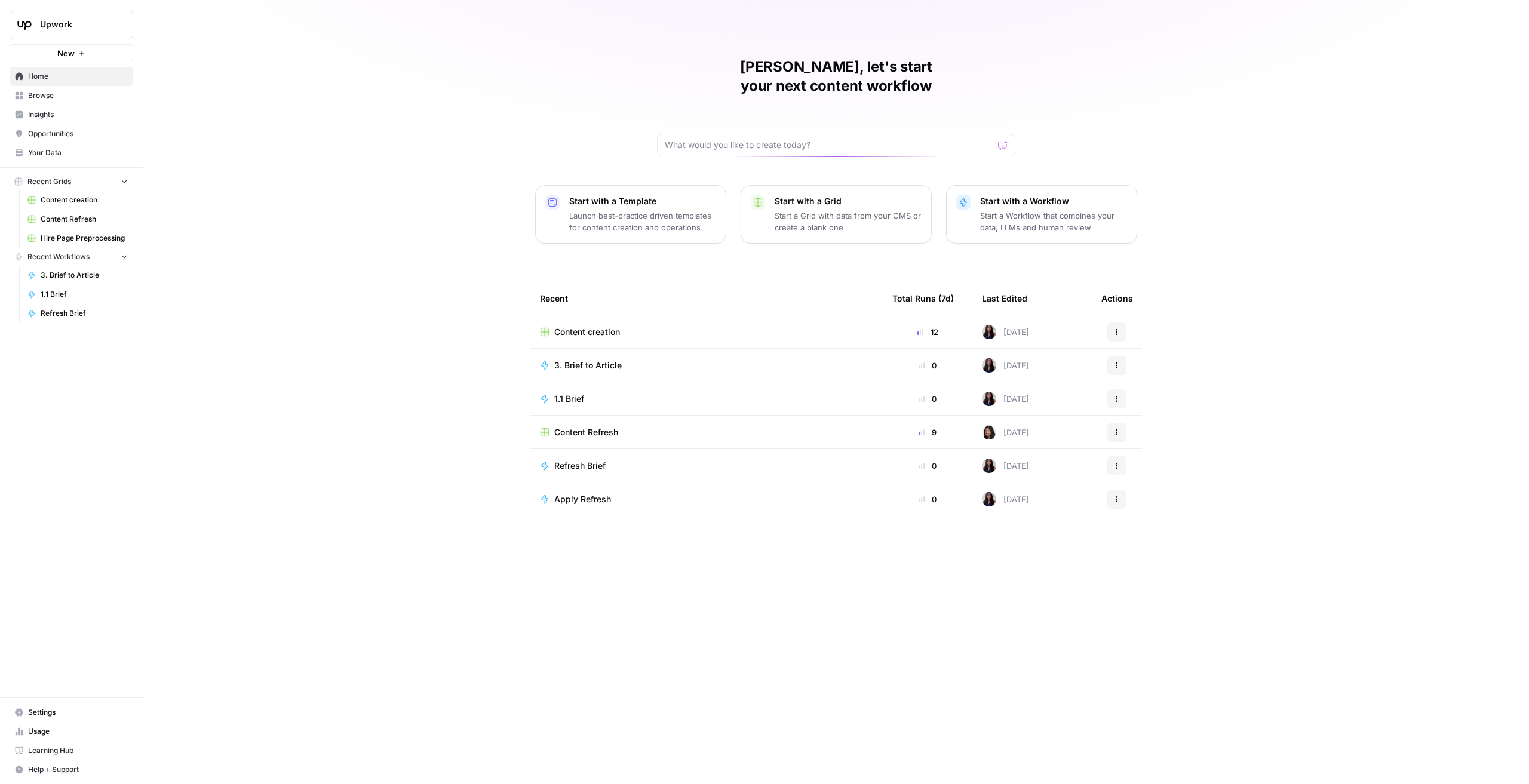
click at [76, 72] on span "Home" at bounding box center [78, 76] width 100 height 10
click at [121, 27] on icon "Workspace: Upwork" at bounding box center [122, 24] width 5 height 9
click at [48, 133] on span "Log Out" at bounding box center [113, 134] width 164 height 12
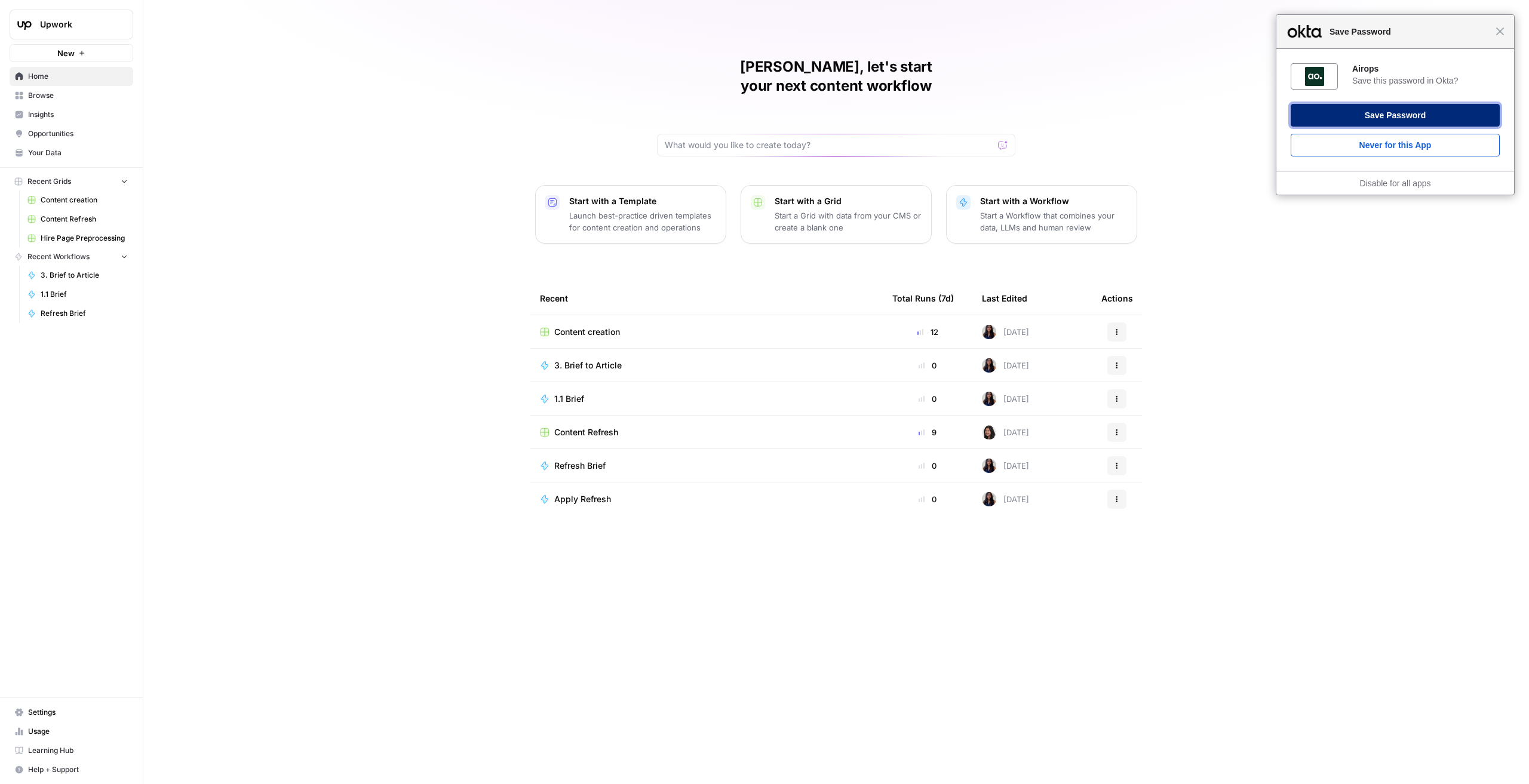
click at [1435, 110] on button "Save Password" at bounding box center [1395, 115] width 209 height 22
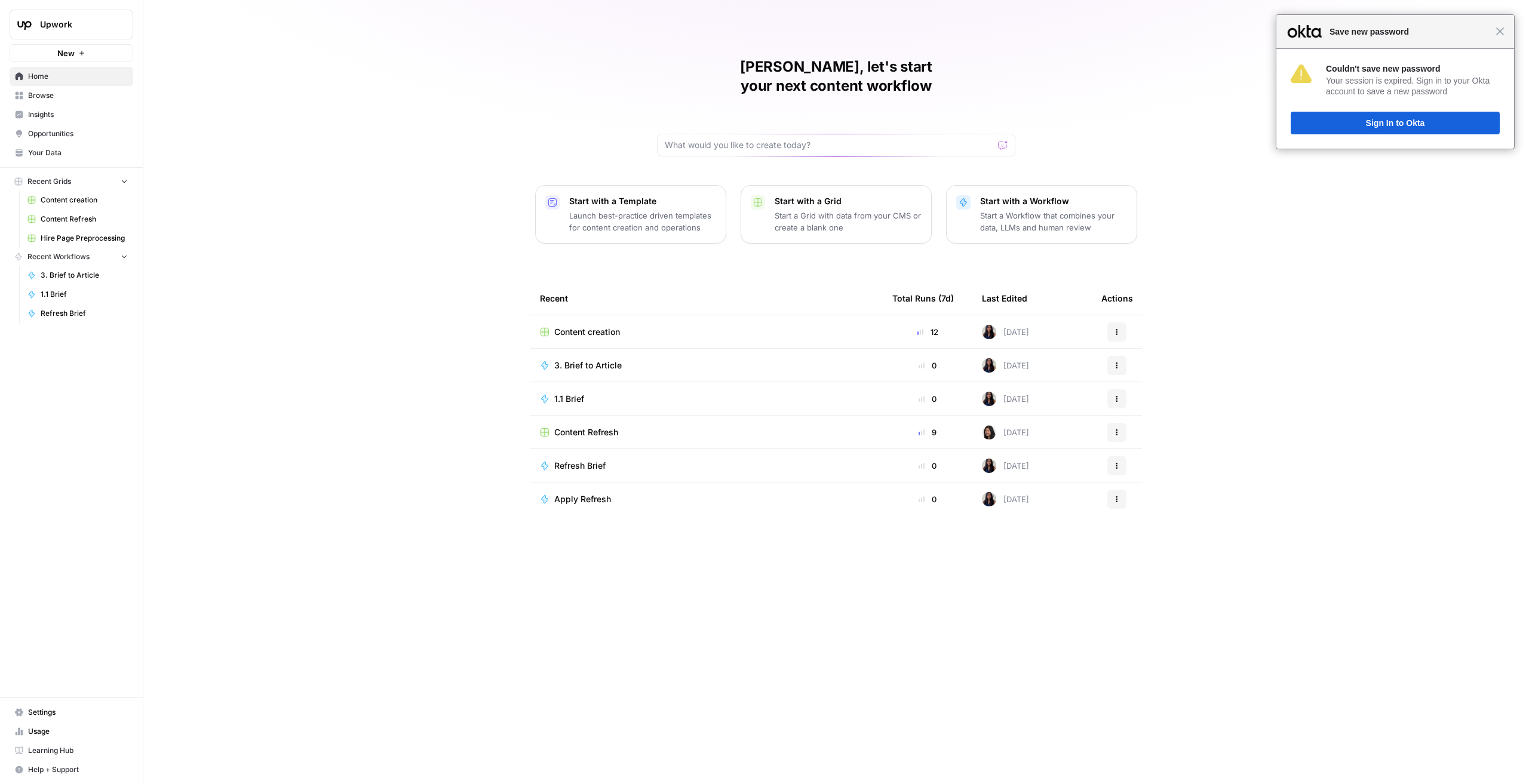
click at [1506, 33] on div "Close Save new password" at bounding box center [1395, 31] width 238 height 34
click at [1502, 35] on span "Close" at bounding box center [1500, 31] width 9 height 9
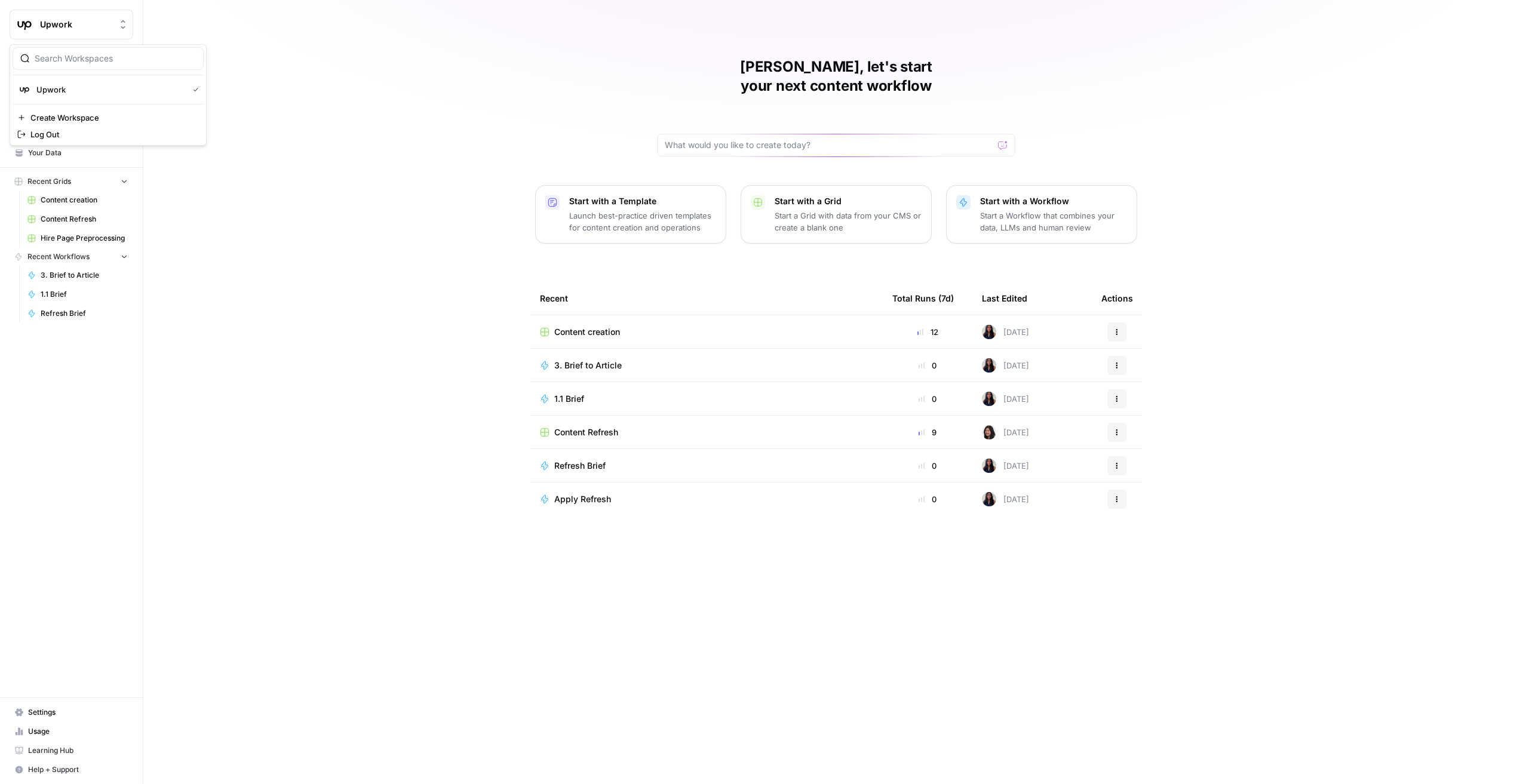
click at [65, 24] on span "Upwork" at bounding box center [76, 24] width 72 height 12
click at [72, 134] on span "Log Out" at bounding box center [113, 134] width 164 height 12
click at [36, 708] on span "Settings" at bounding box center [78, 712] width 100 height 10
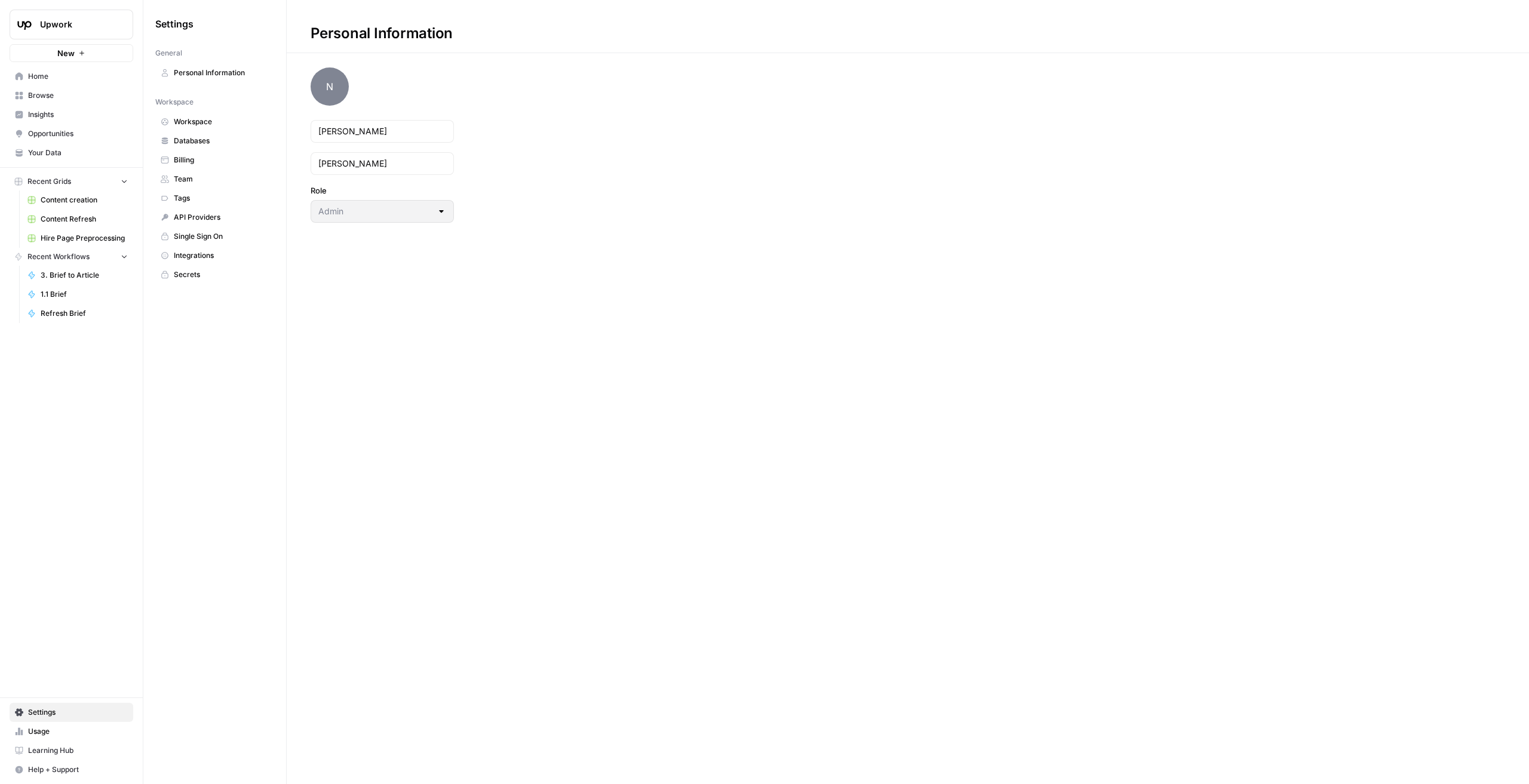
click at [73, 29] on span "Upwork" at bounding box center [76, 24] width 72 height 12
click at [62, 141] on button "Log Out" at bounding box center [108, 134] width 191 height 17
